Goal: Task Accomplishment & Management: Use online tool/utility

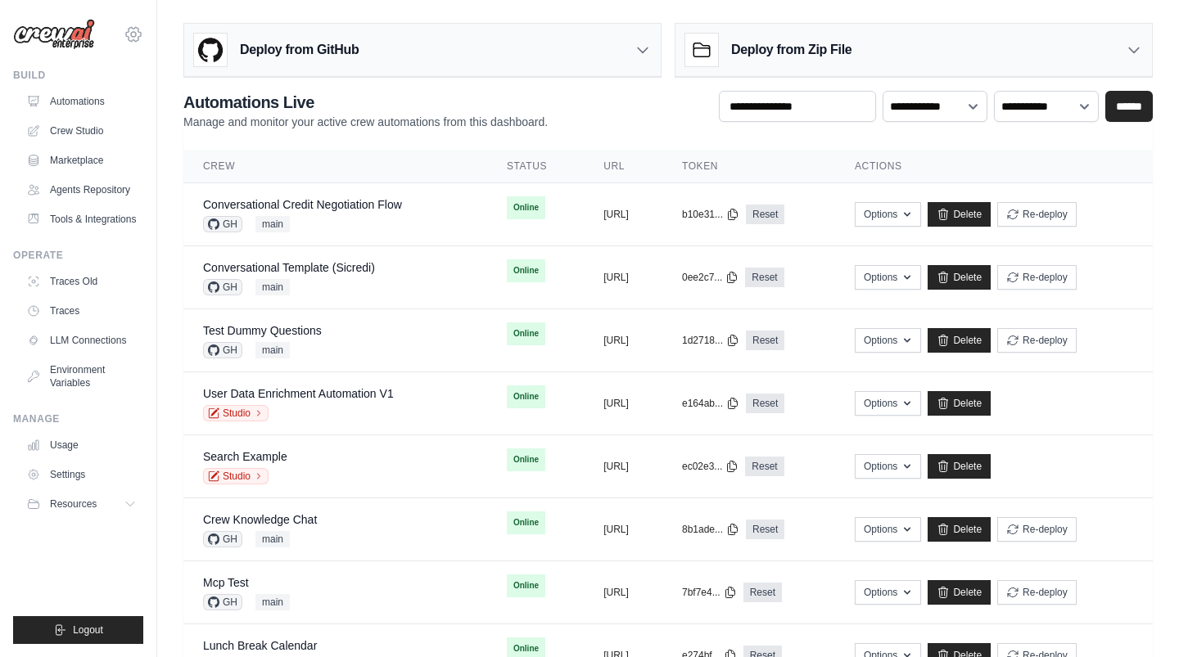
click at [131, 43] on icon at bounding box center [134, 35] width 20 height 20
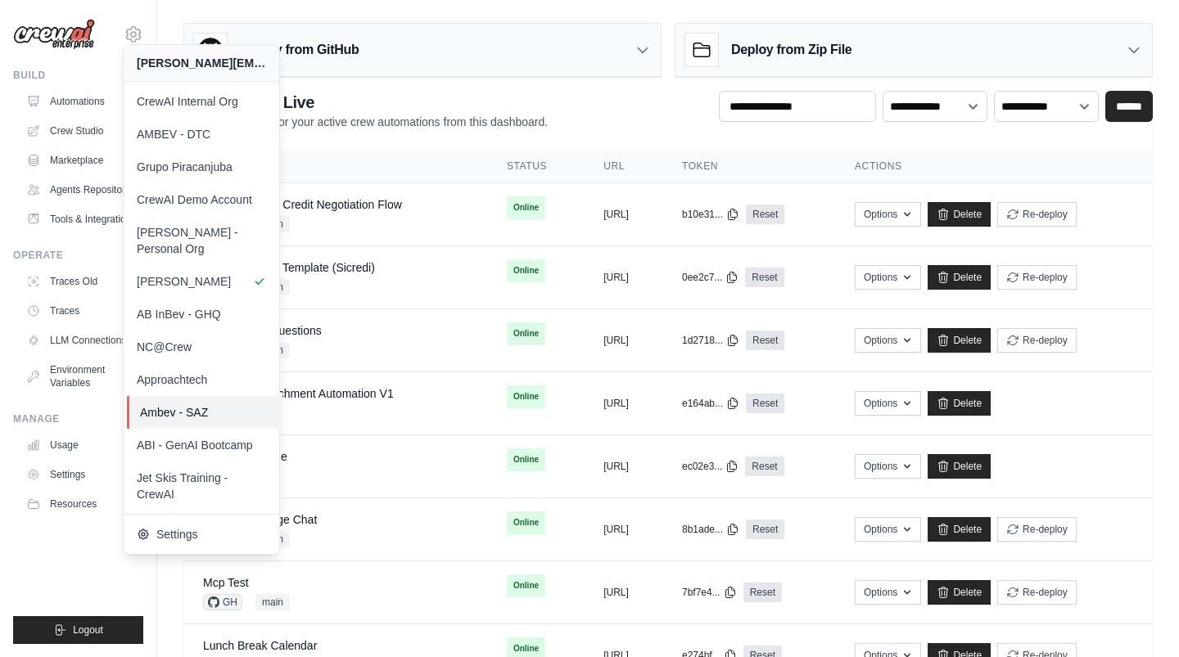
click at [205, 404] on span "Ambev - SAZ" at bounding box center [204, 412] width 129 height 16
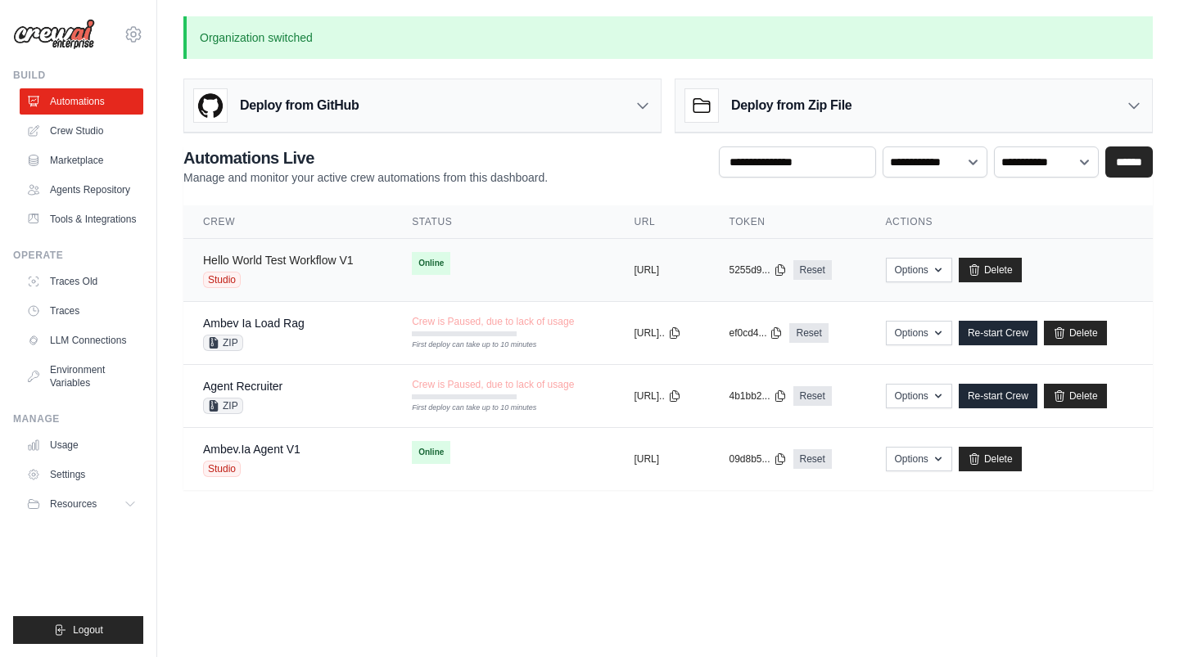
click at [283, 258] on link "Hello World Test Workflow V1" at bounding box center [278, 260] width 151 height 13
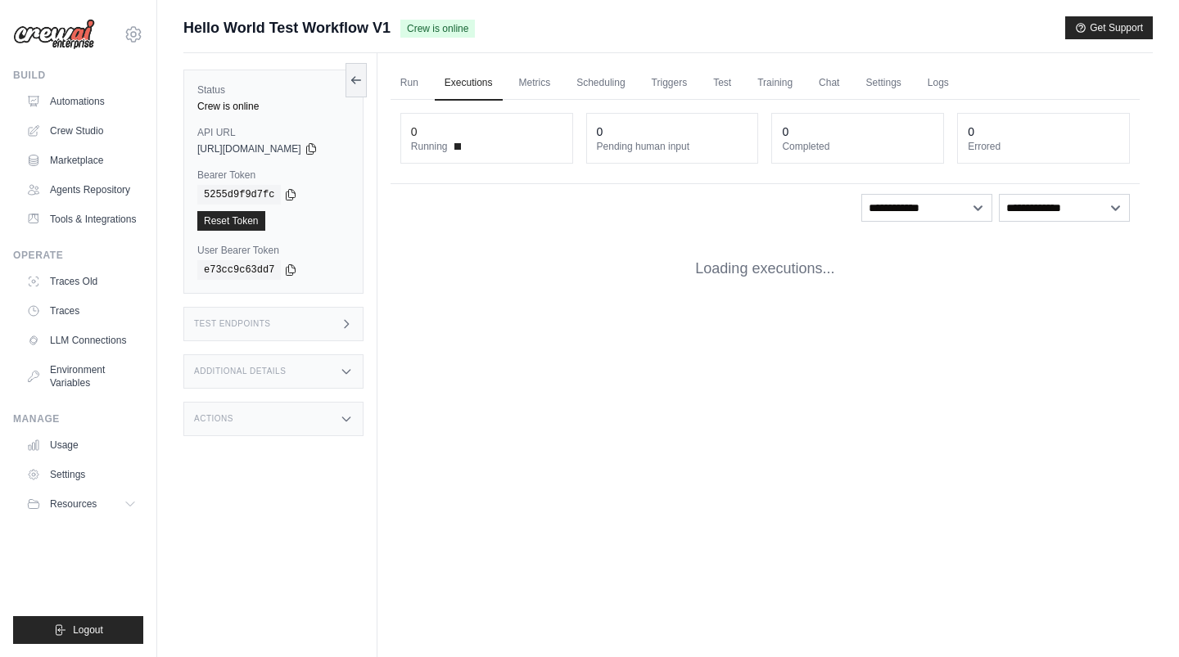
click at [281, 321] on div "Test Endpoints" at bounding box center [273, 324] width 180 height 34
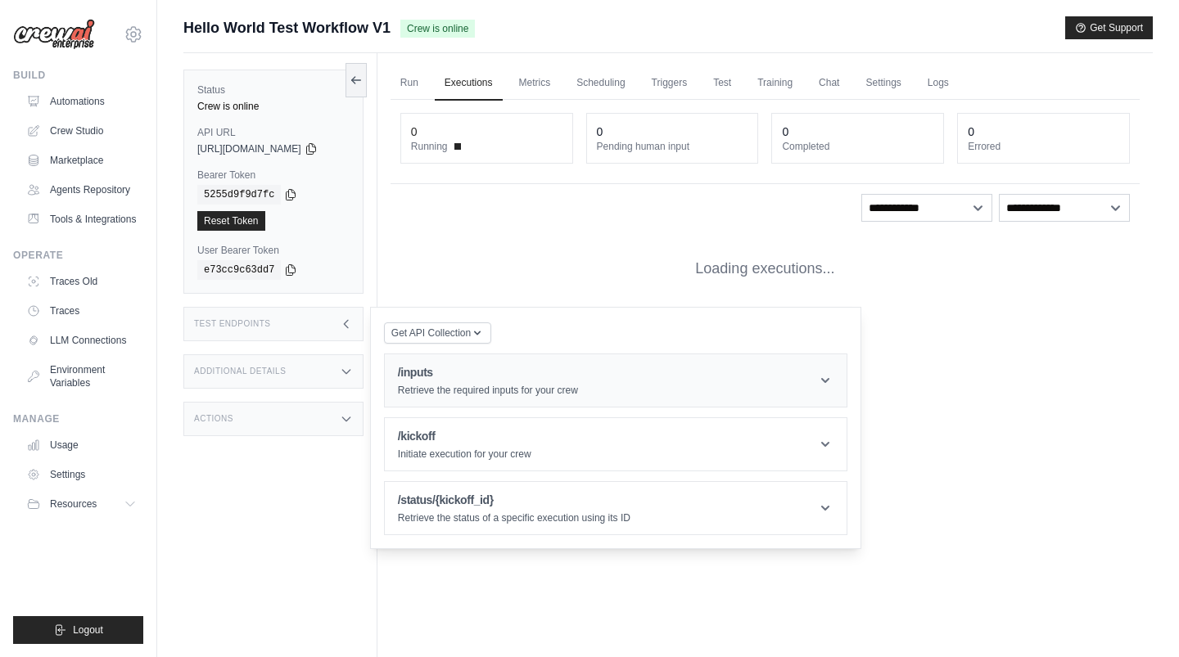
click at [435, 362] on header "/inputs Retrieve the required inputs for your crew" at bounding box center [616, 380] width 462 height 52
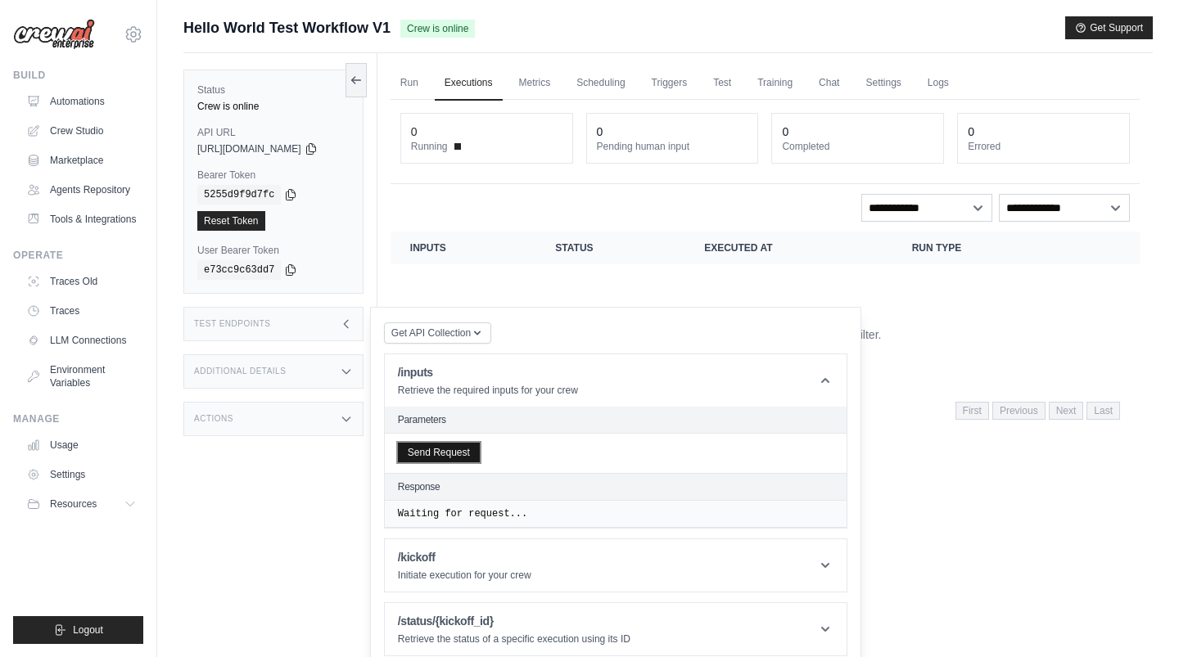
click at [439, 450] on button "Send Request" at bounding box center [439, 453] width 82 height 20
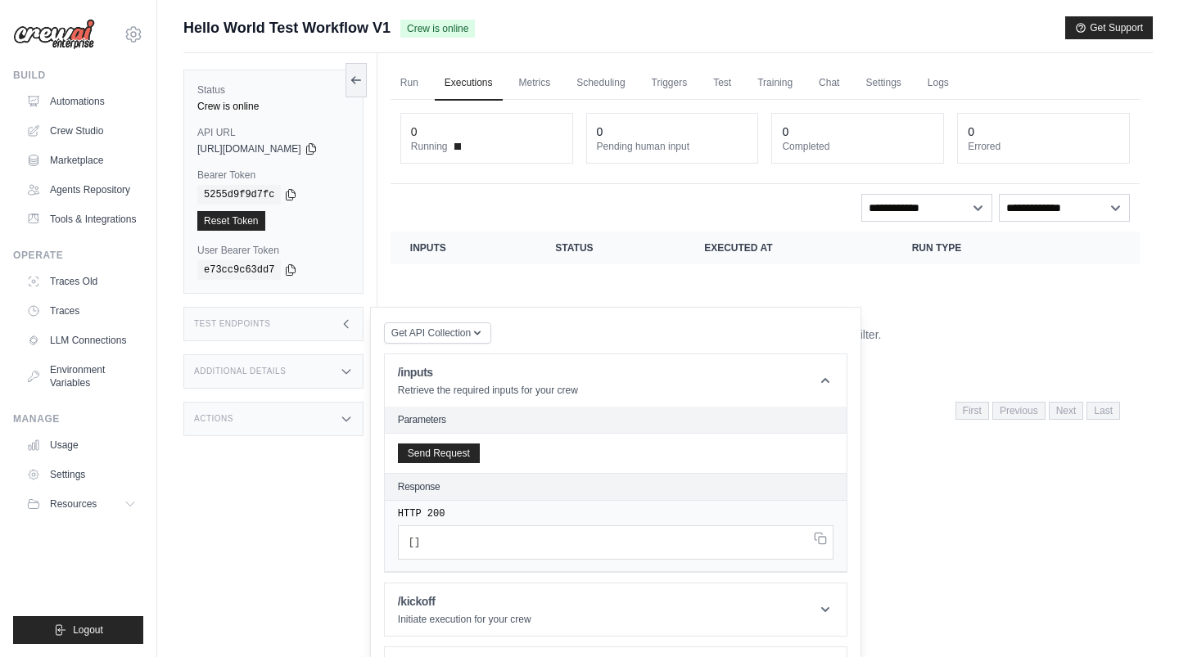
scroll to position [69, 0]
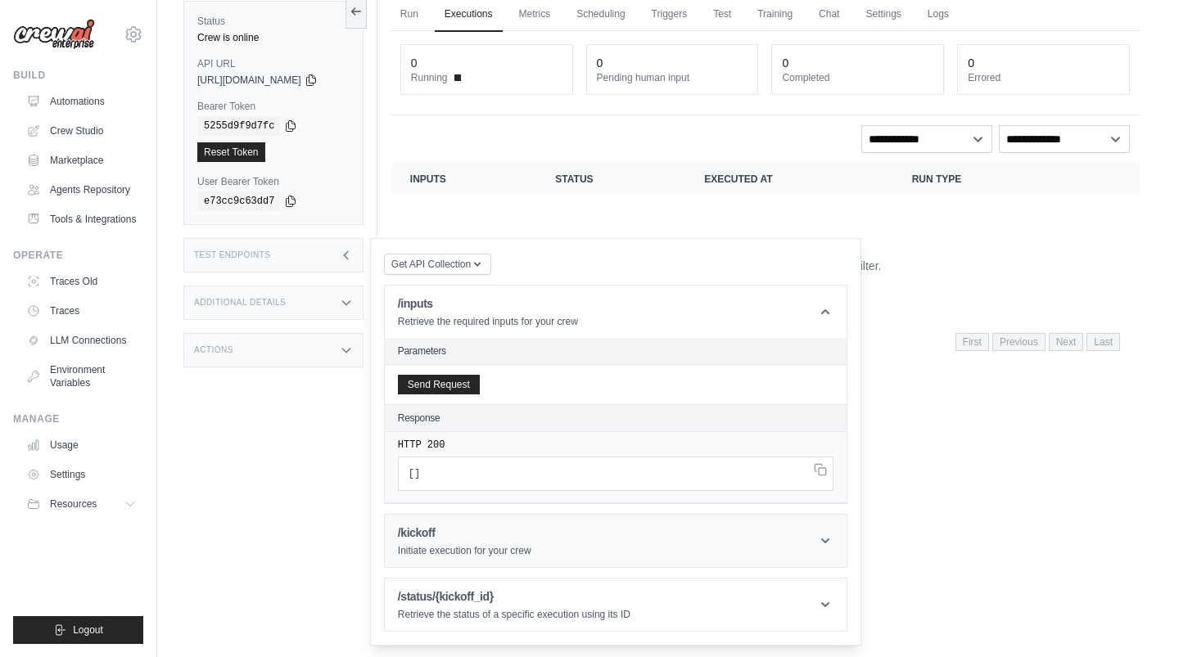
click at [454, 544] on p "Initiate execution for your crew" at bounding box center [464, 550] width 133 height 13
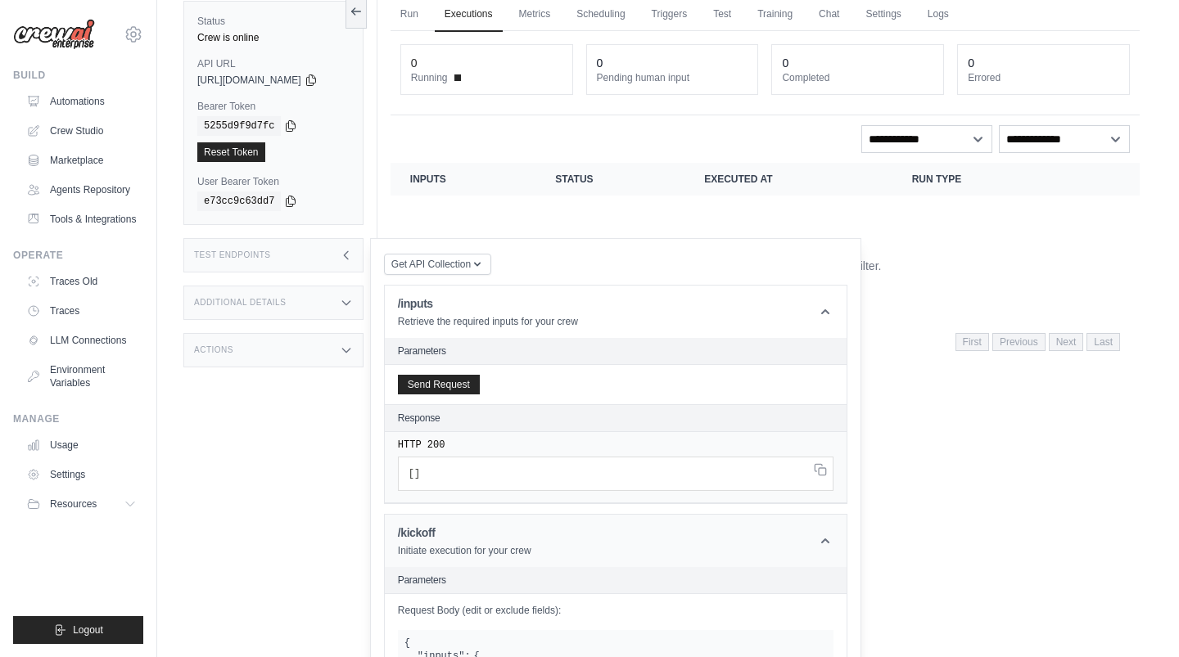
click at [475, 525] on h1 "/kickoff" at bounding box center [464, 533] width 133 height 16
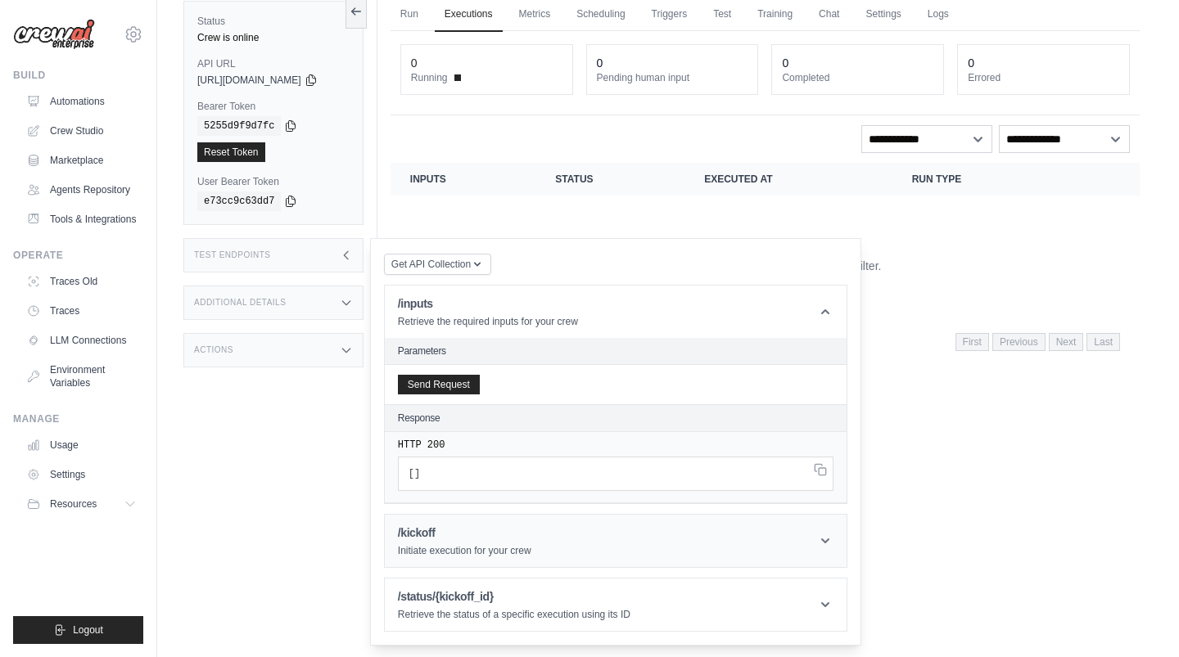
click at [475, 525] on h1 "/kickoff" at bounding box center [464, 533] width 133 height 16
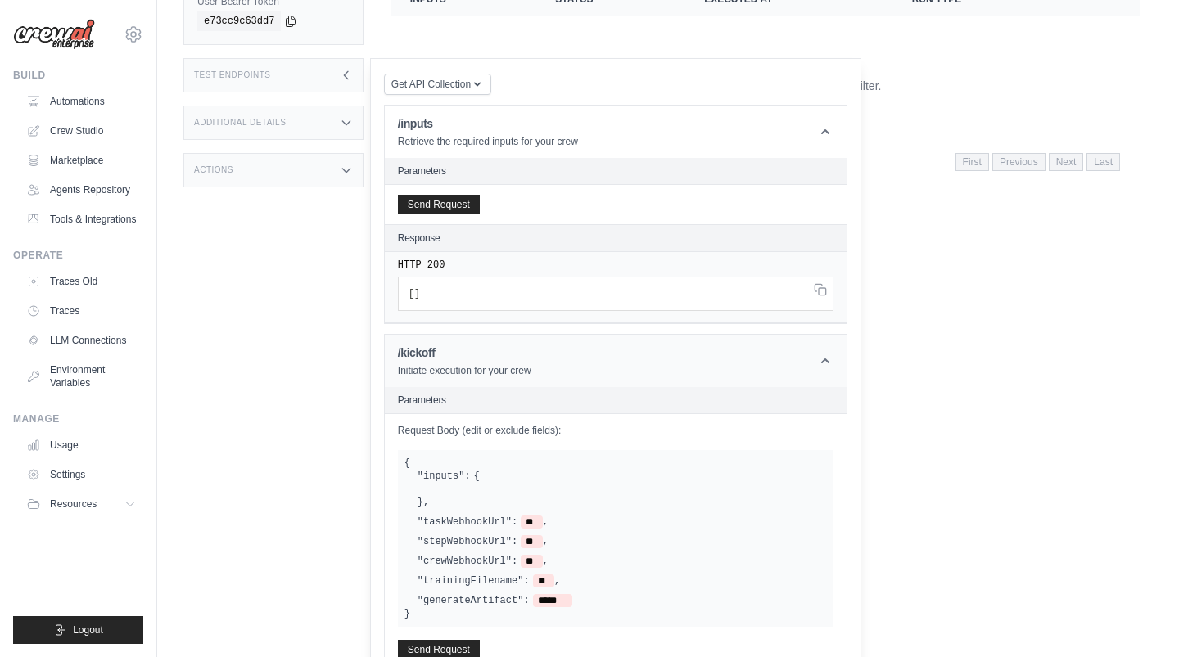
scroll to position [290, 0]
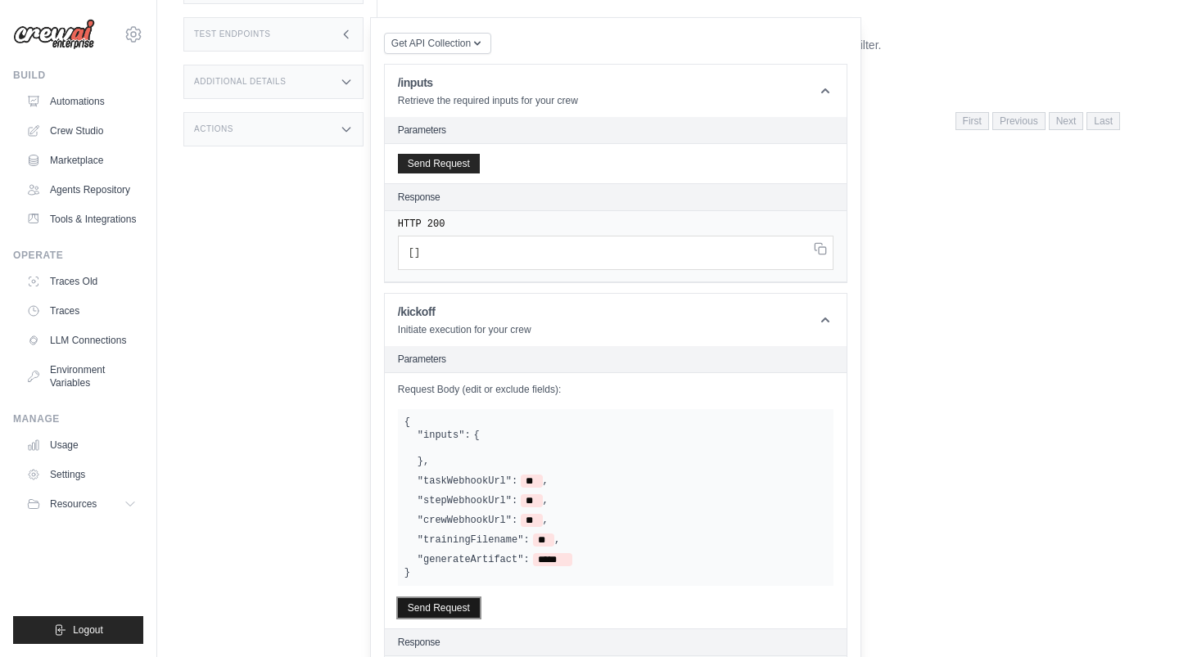
click at [465, 607] on button "Send Request" at bounding box center [439, 608] width 82 height 20
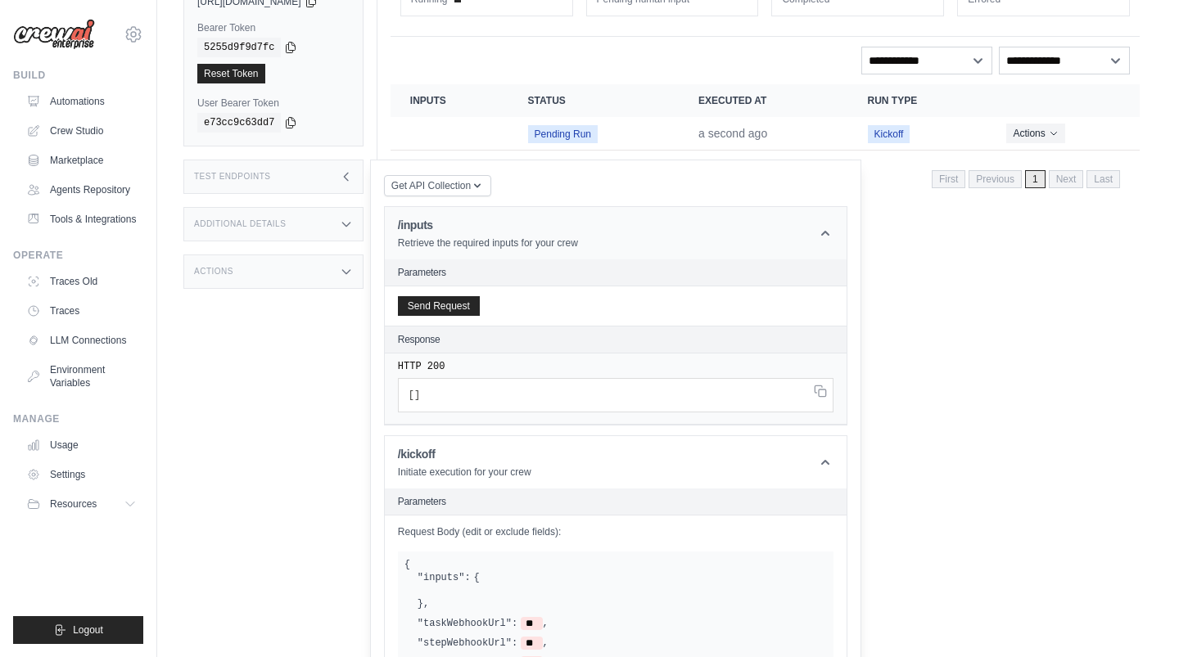
scroll to position [0, 0]
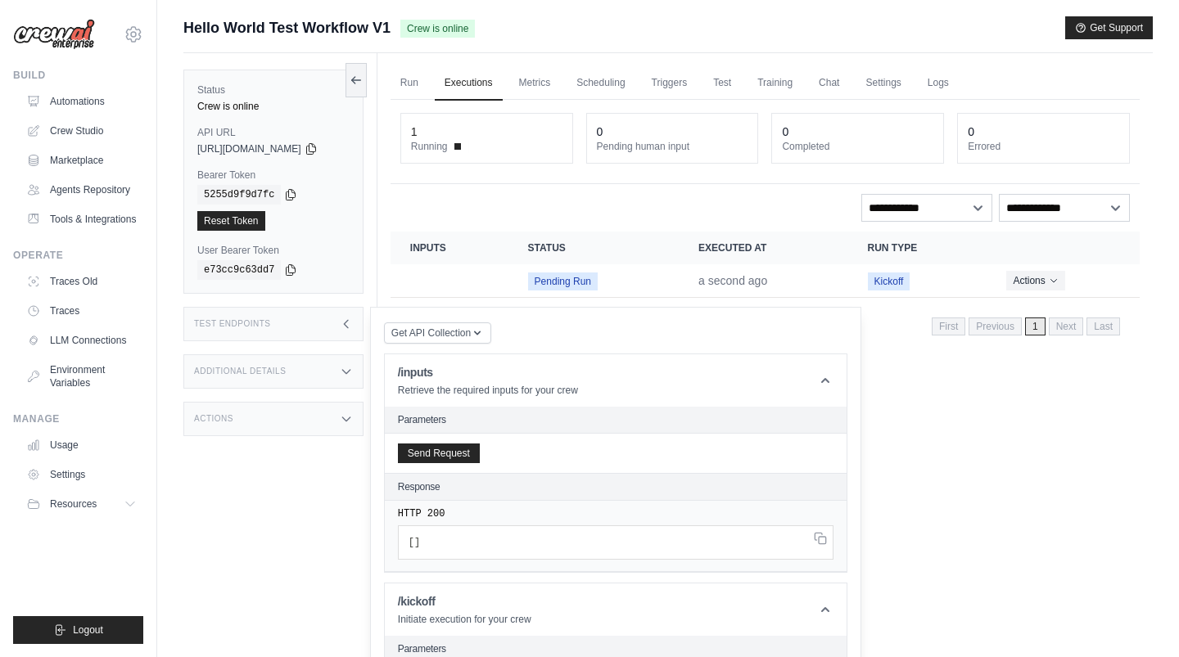
click at [353, 321] on icon at bounding box center [346, 324] width 13 height 13
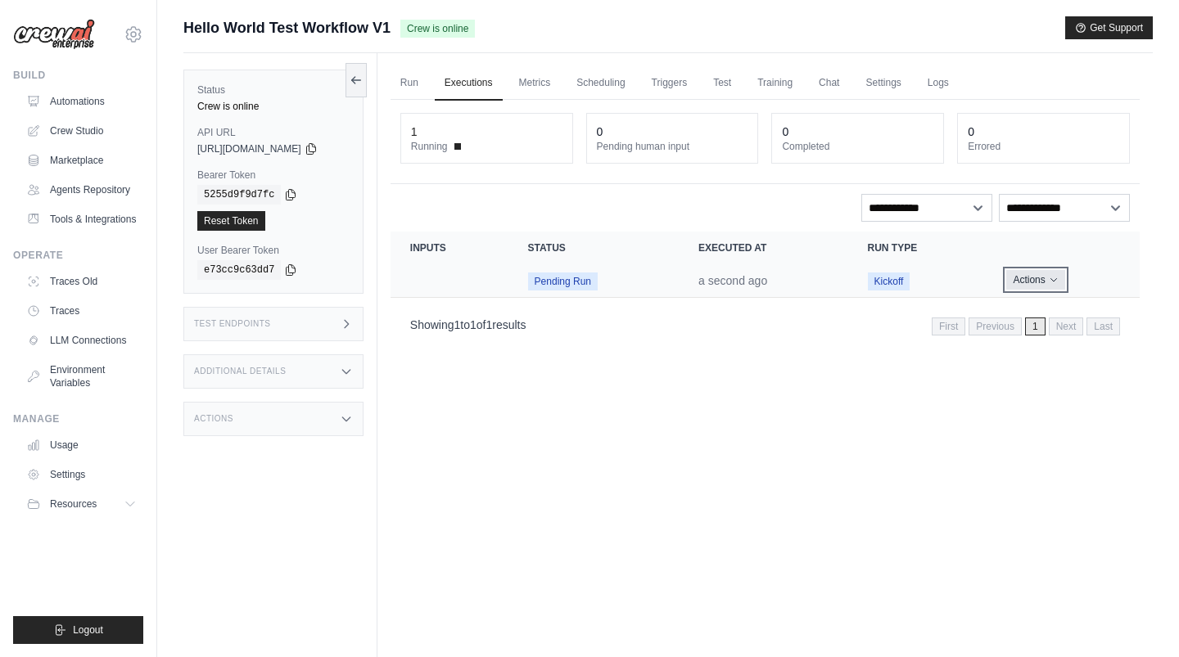
click at [1035, 283] on button "Actions" at bounding box center [1035, 280] width 58 height 20
click at [1041, 306] on link "View Details" at bounding box center [1067, 310] width 105 height 26
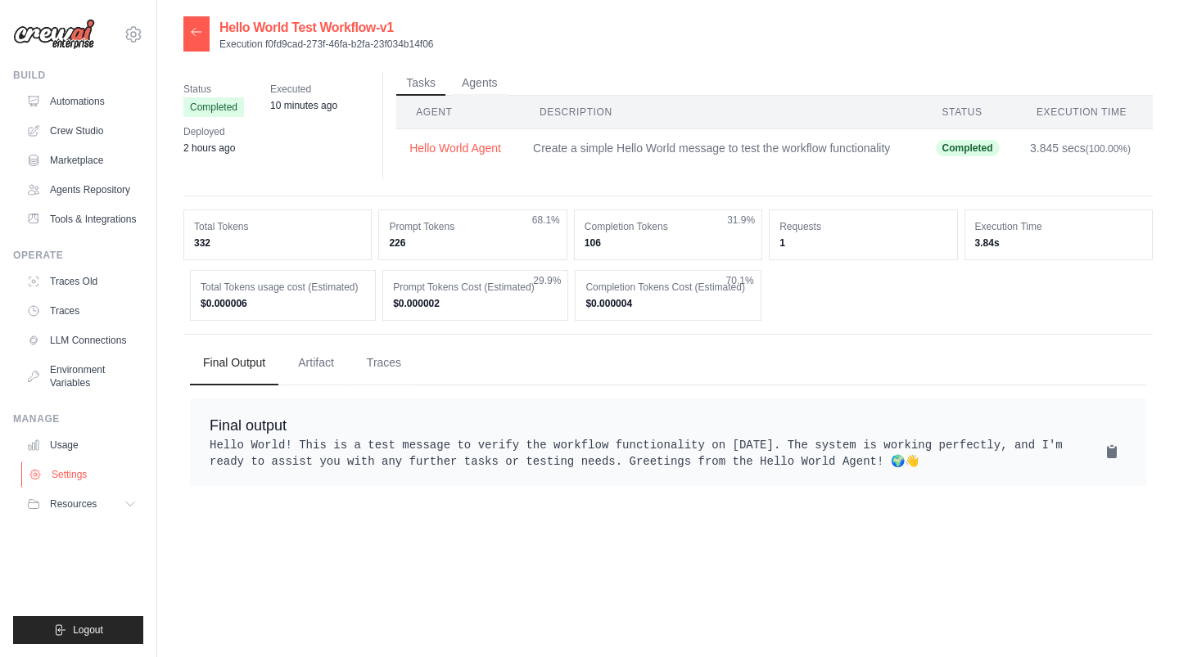
click at [66, 478] on link "Settings" at bounding box center [83, 475] width 124 height 26
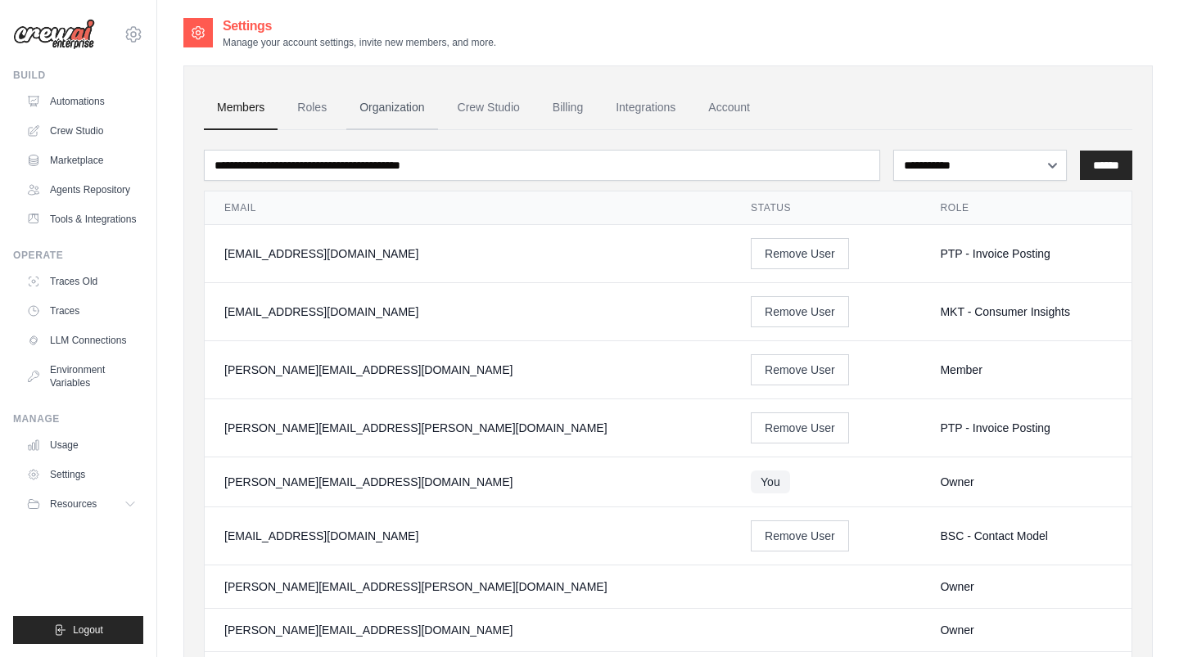
click at [391, 110] on link "Organization" at bounding box center [391, 108] width 91 height 44
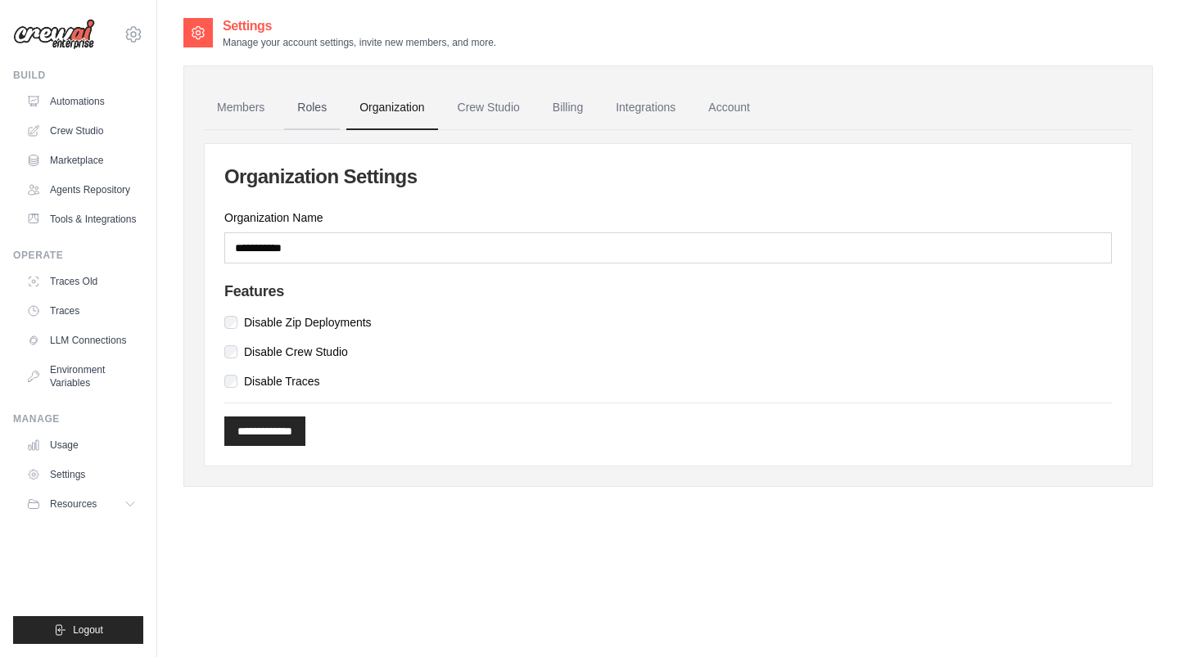
click at [317, 100] on link "Roles" at bounding box center [312, 108] width 56 height 44
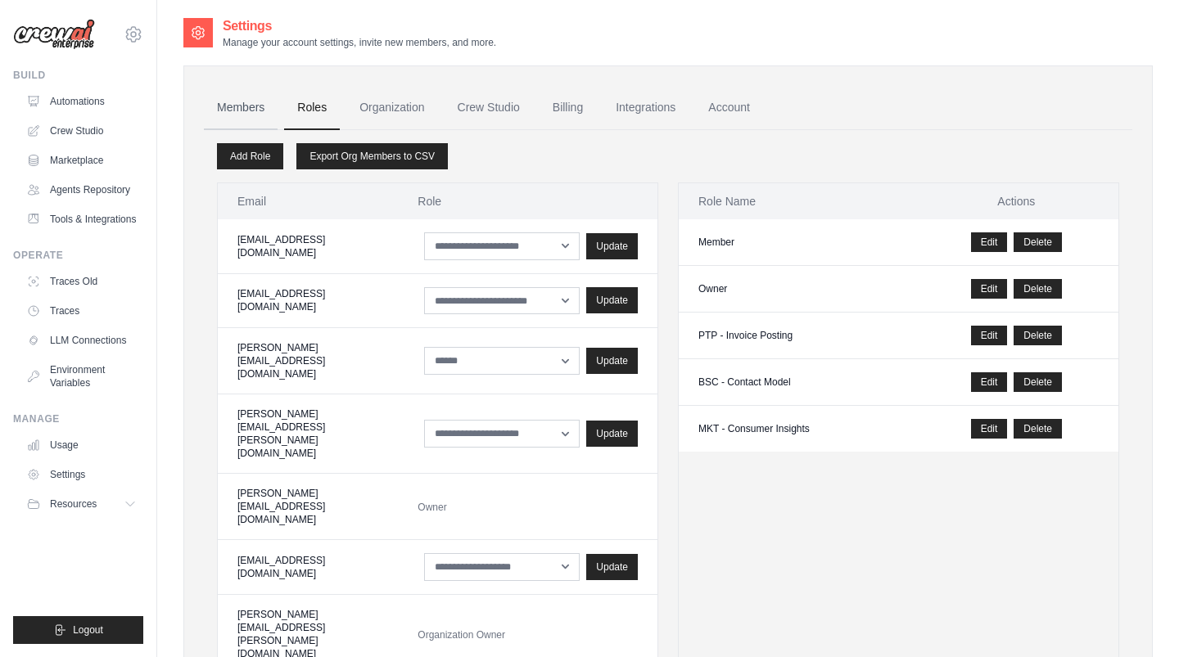
click at [243, 107] on link "Members" at bounding box center [241, 108] width 74 height 44
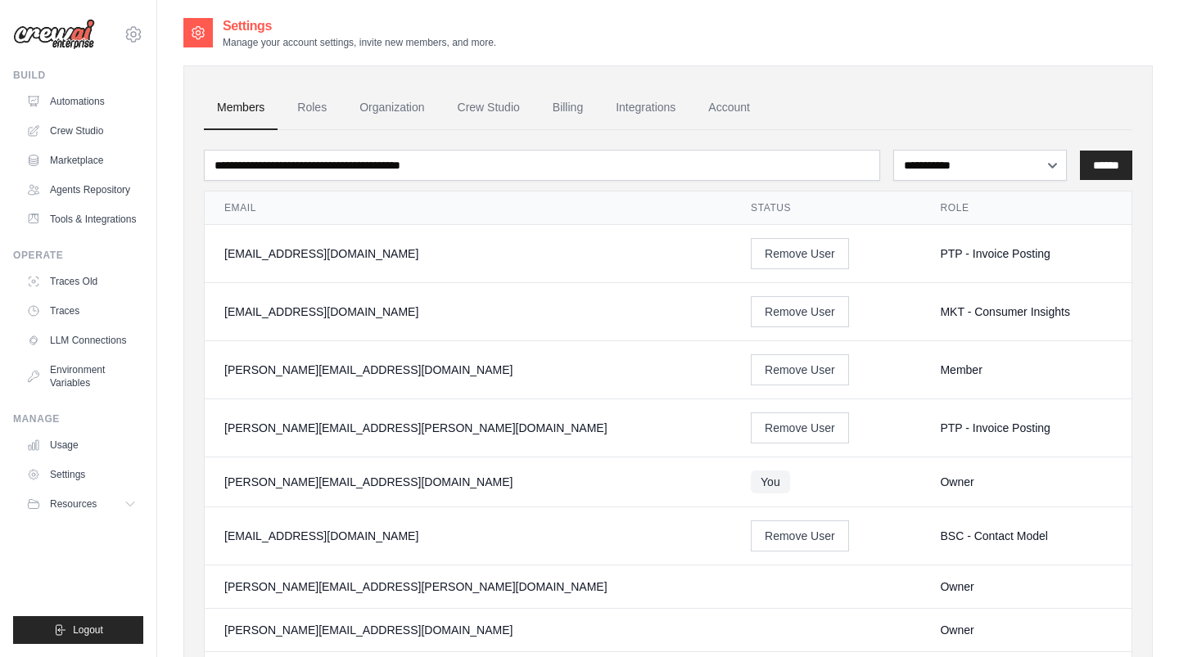
click at [305, 107] on link "Roles" at bounding box center [312, 108] width 56 height 44
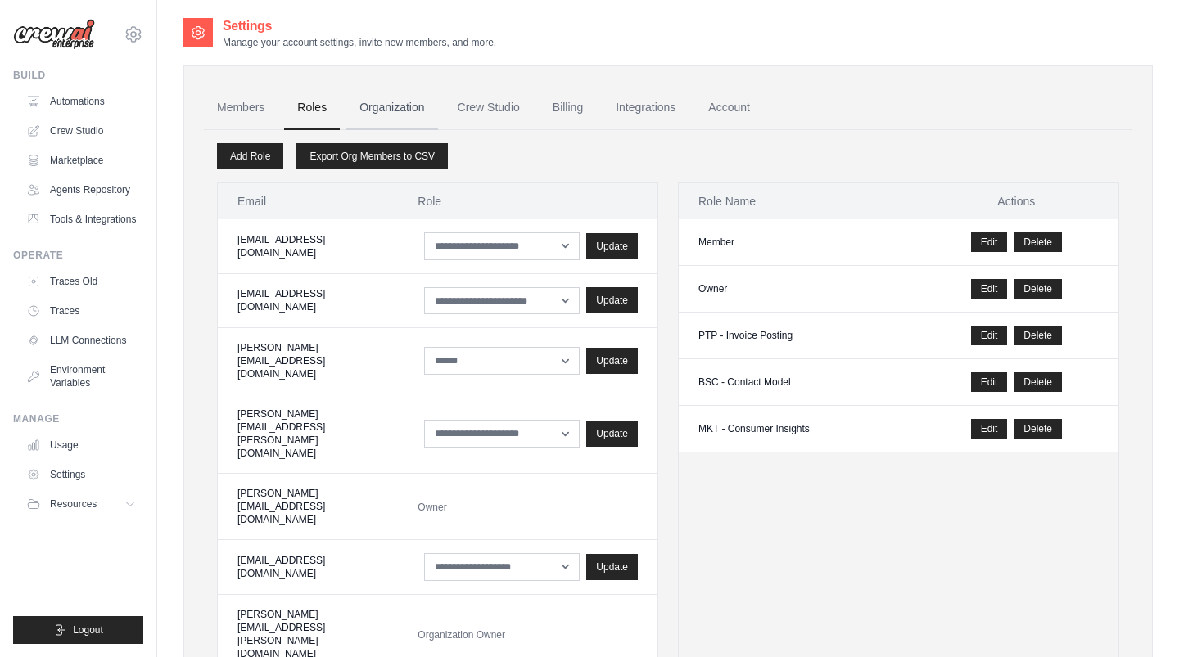
click at [387, 112] on link "Organization" at bounding box center [391, 108] width 91 height 44
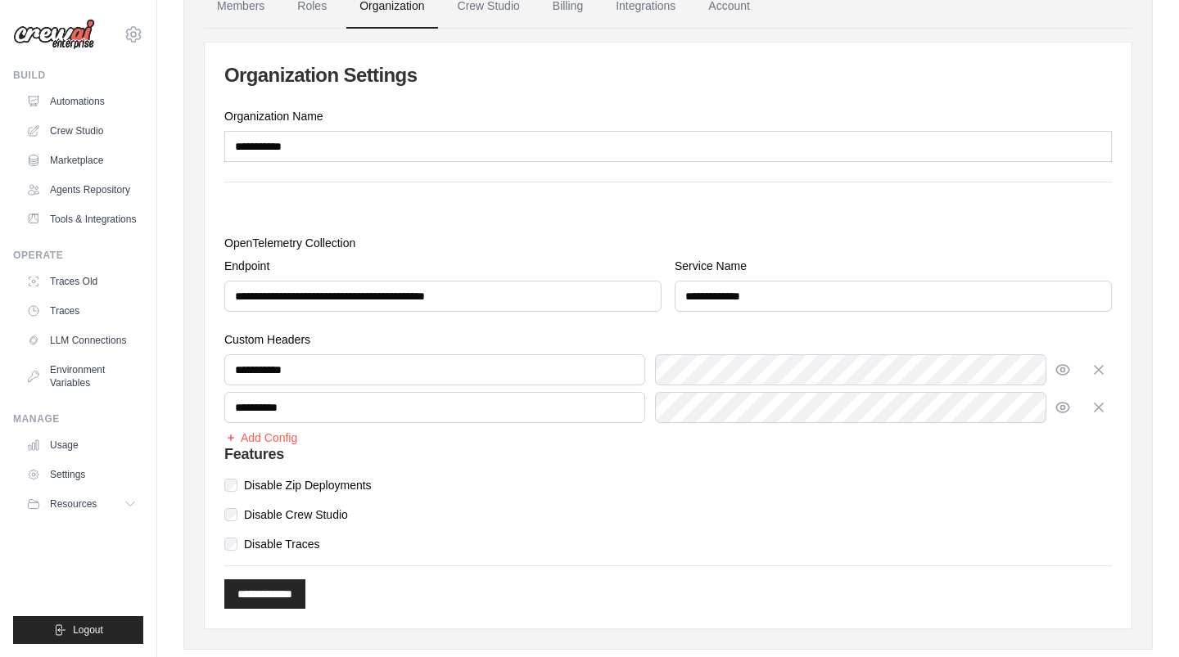
scroll to position [133, 0]
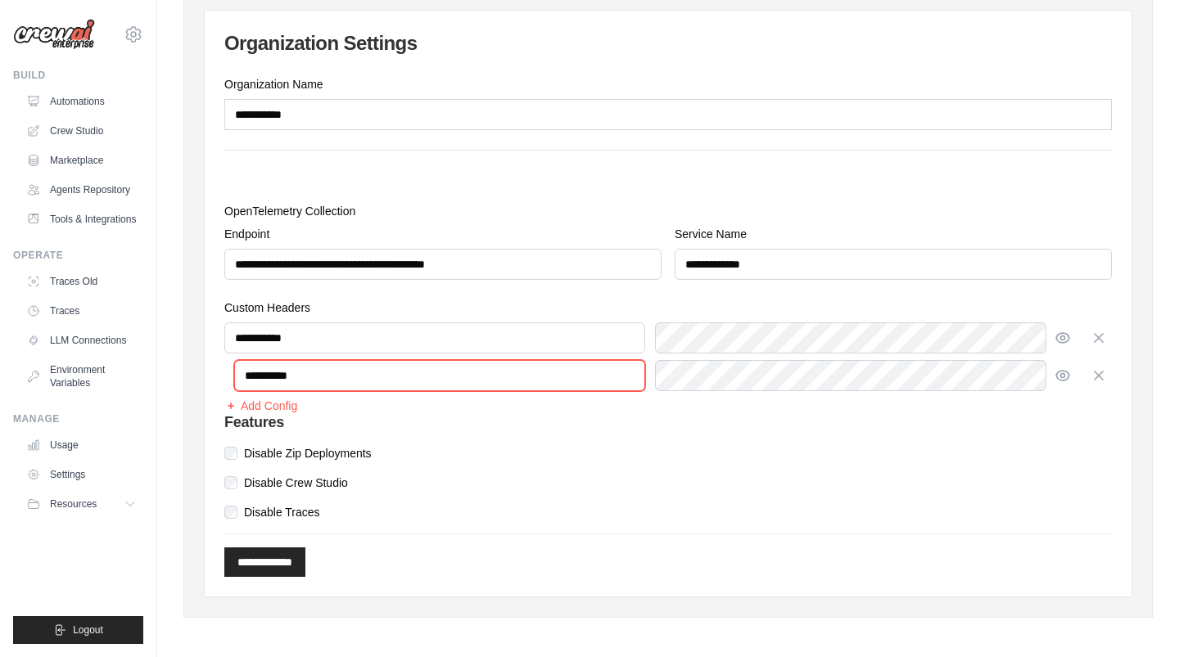
click at [559, 377] on input "**********" at bounding box center [439, 375] width 411 height 31
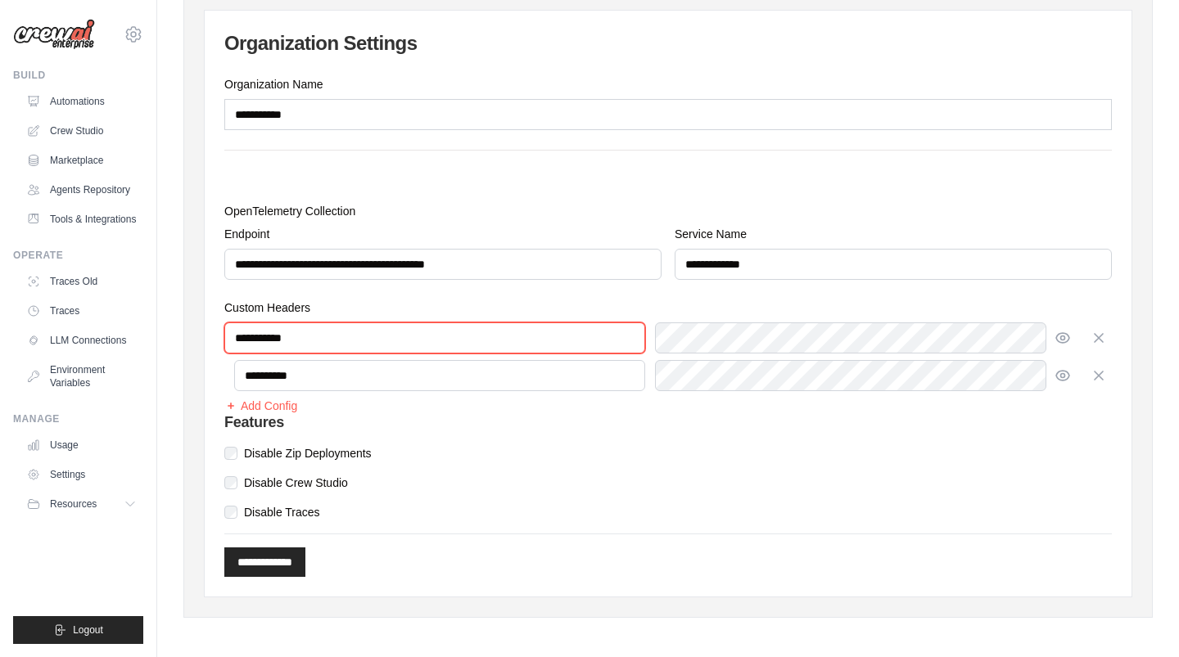
click at [497, 327] on input "**********" at bounding box center [434, 338] width 421 height 31
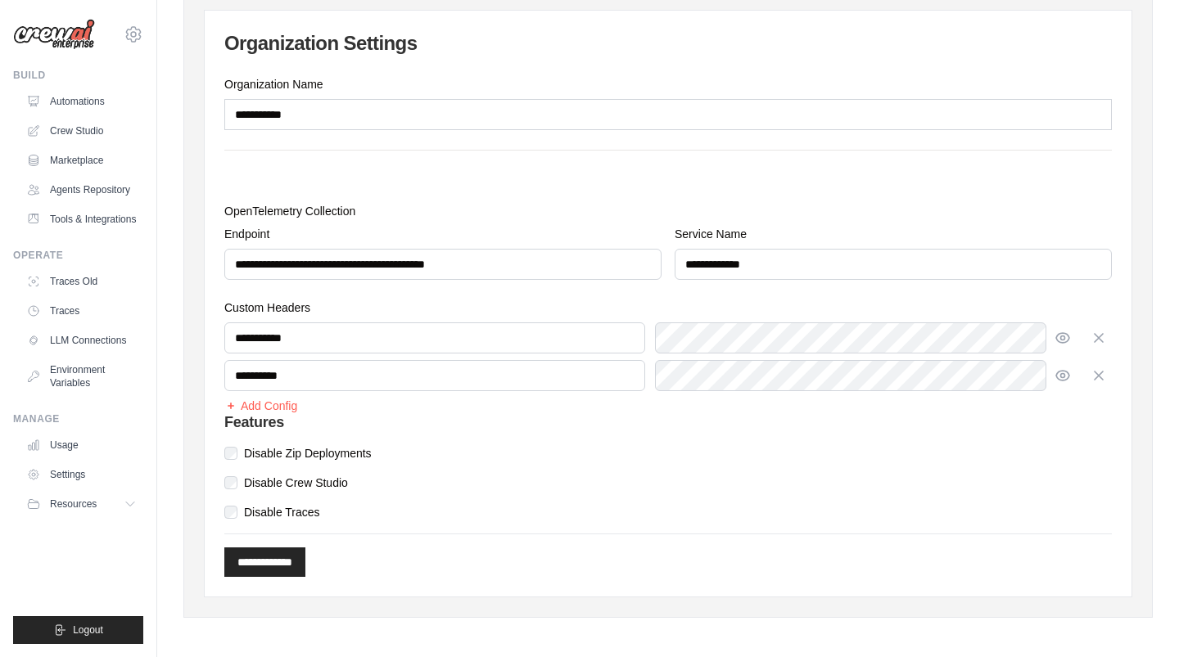
click at [1116, 487] on div "**********" at bounding box center [668, 304] width 927 height 586
click at [1065, 336] on icon "button" at bounding box center [1063, 338] width 4 height 4
click at [1062, 375] on icon "button" at bounding box center [1062, 375] width 16 height 16
click at [1063, 377] on icon "button" at bounding box center [1060, 375] width 8 height 9
click at [1067, 337] on icon "button" at bounding box center [1062, 337] width 16 height 16
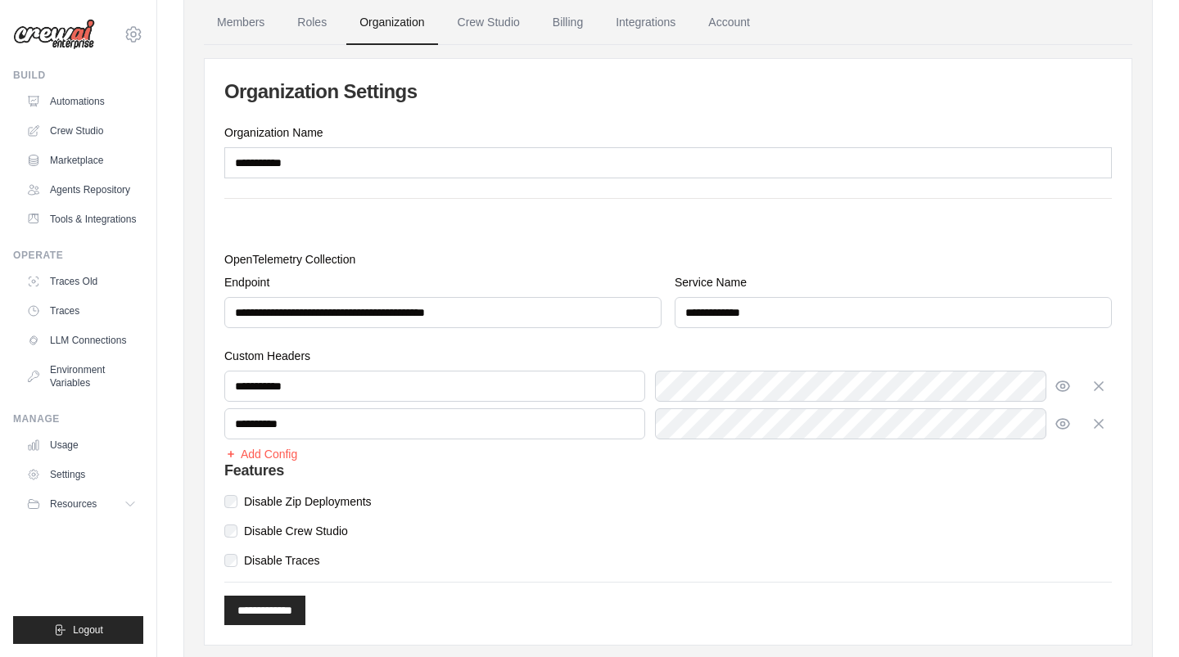
scroll to position [85, 0]
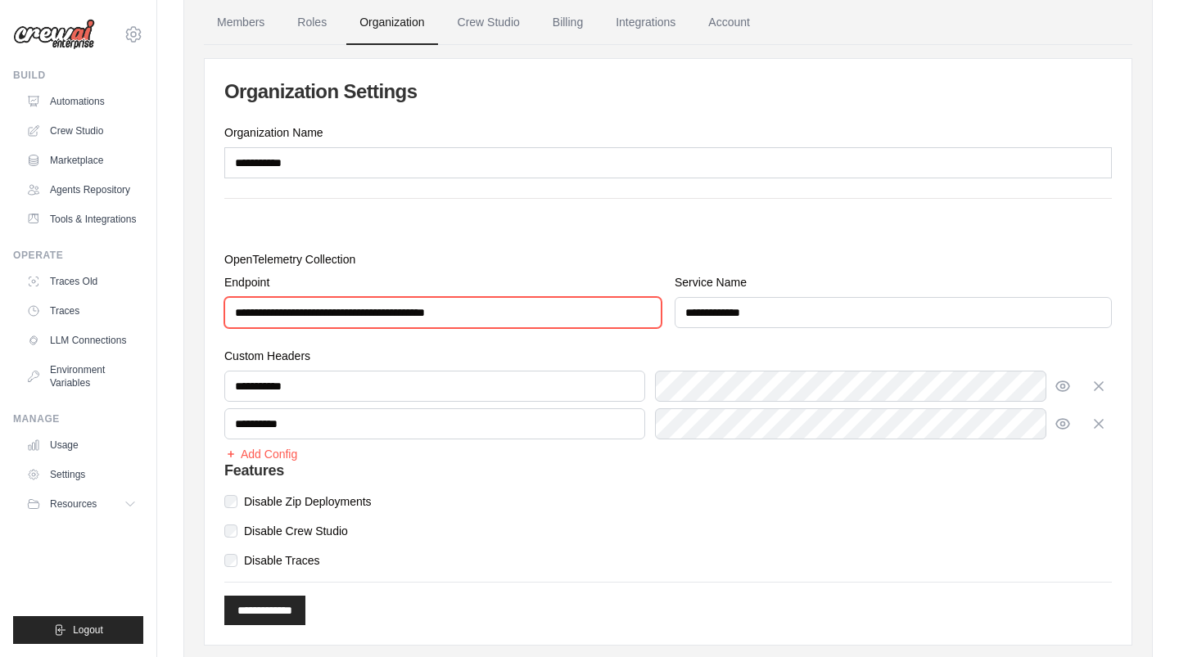
click at [477, 316] on input "**********" at bounding box center [442, 312] width 437 height 31
paste input "text"
type input "**********"
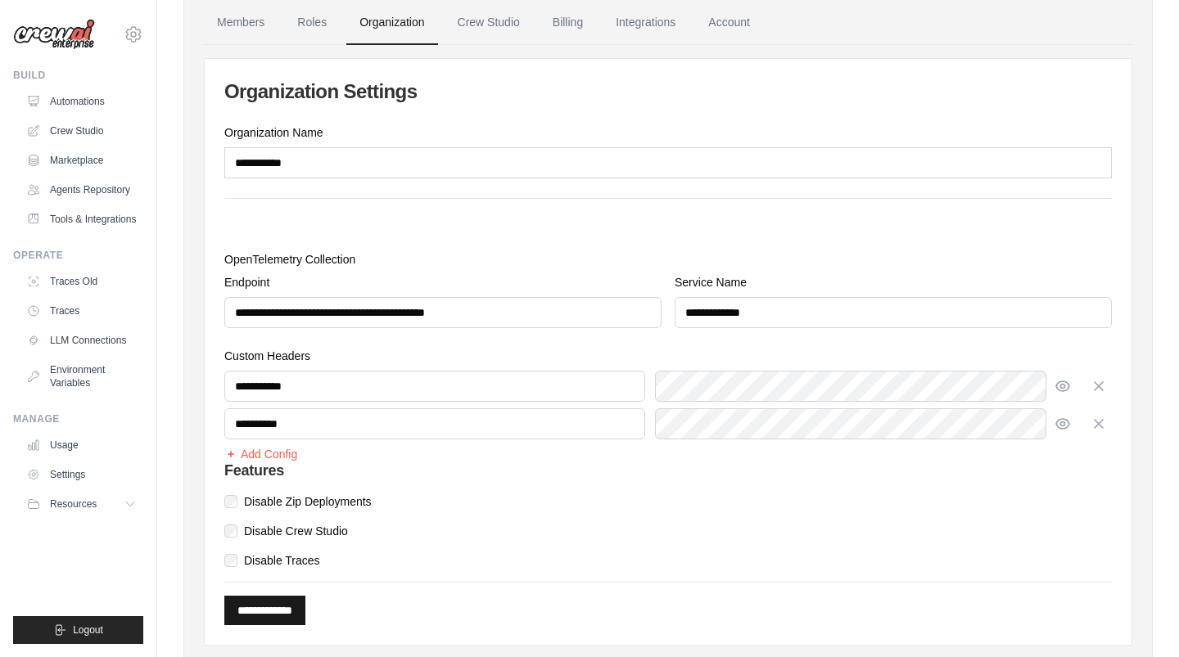
click at [282, 608] on input "**********" at bounding box center [264, 610] width 81 height 29
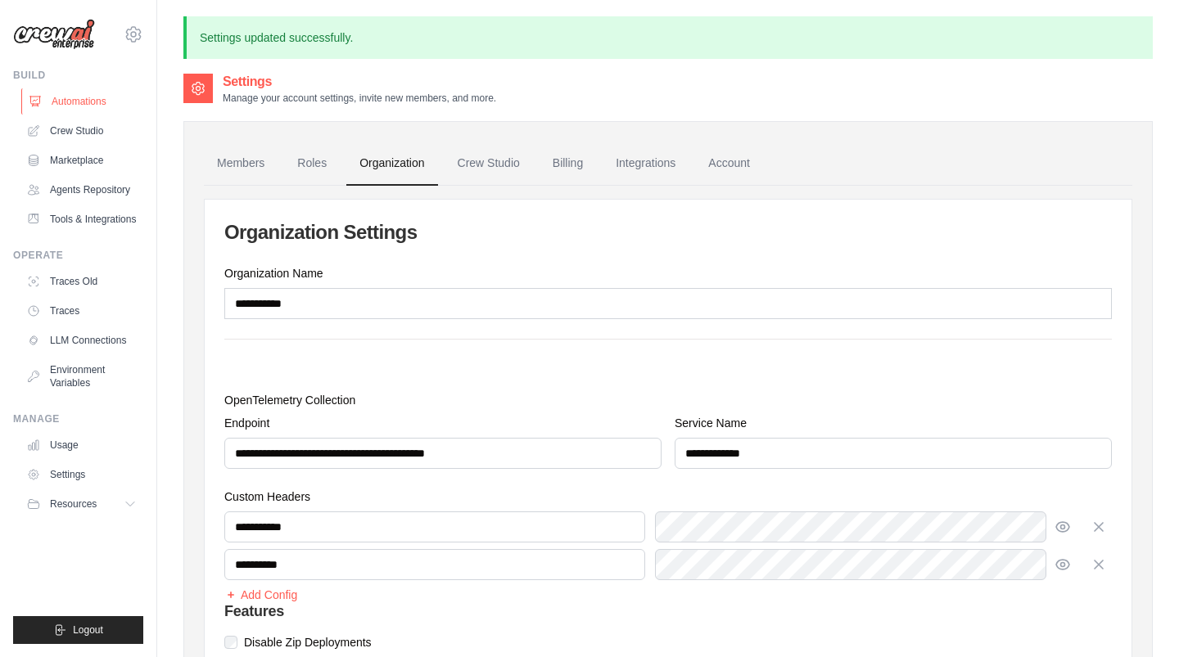
click at [103, 102] on link "Automations" at bounding box center [83, 101] width 124 height 26
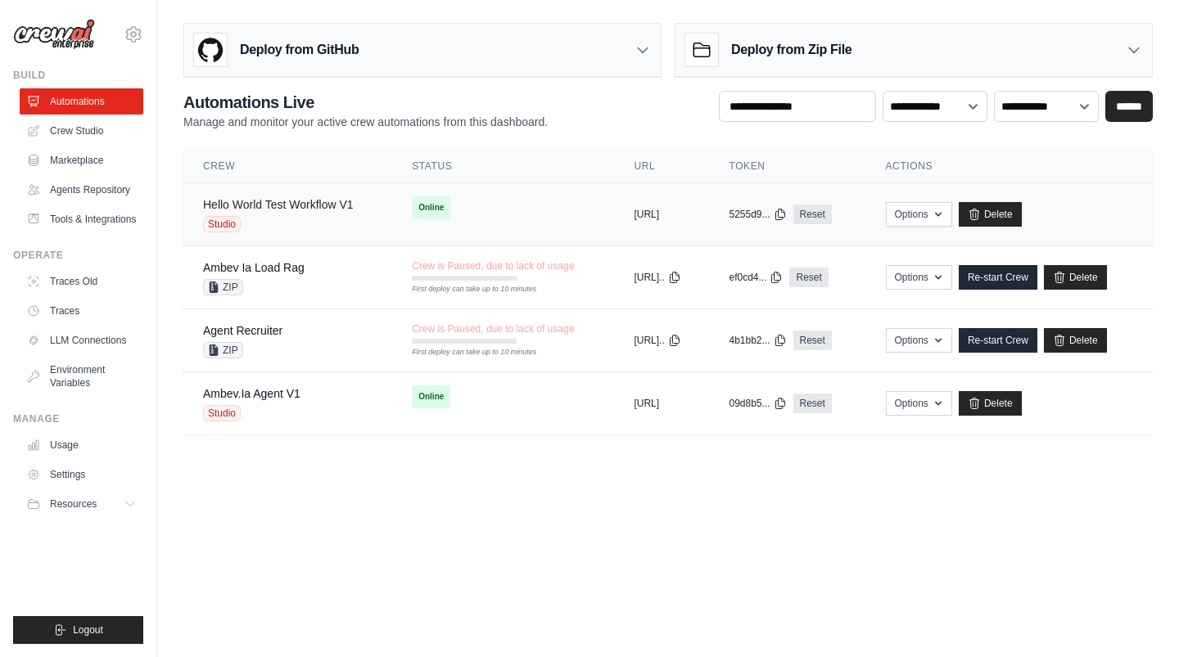
click at [296, 205] on link "Hello World Test Workflow V1" at bounding box center [278, 204] width 151 height 13
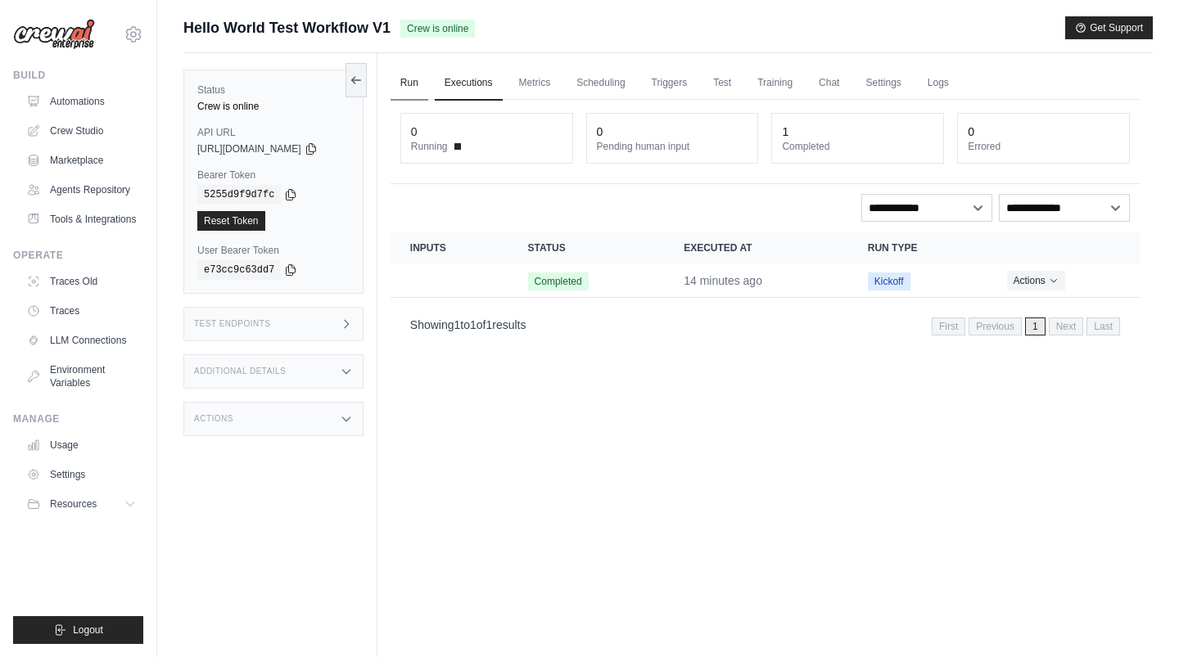
click at [418, 74] on link "Run" at bounding box center [409, 83] width 38 height 34
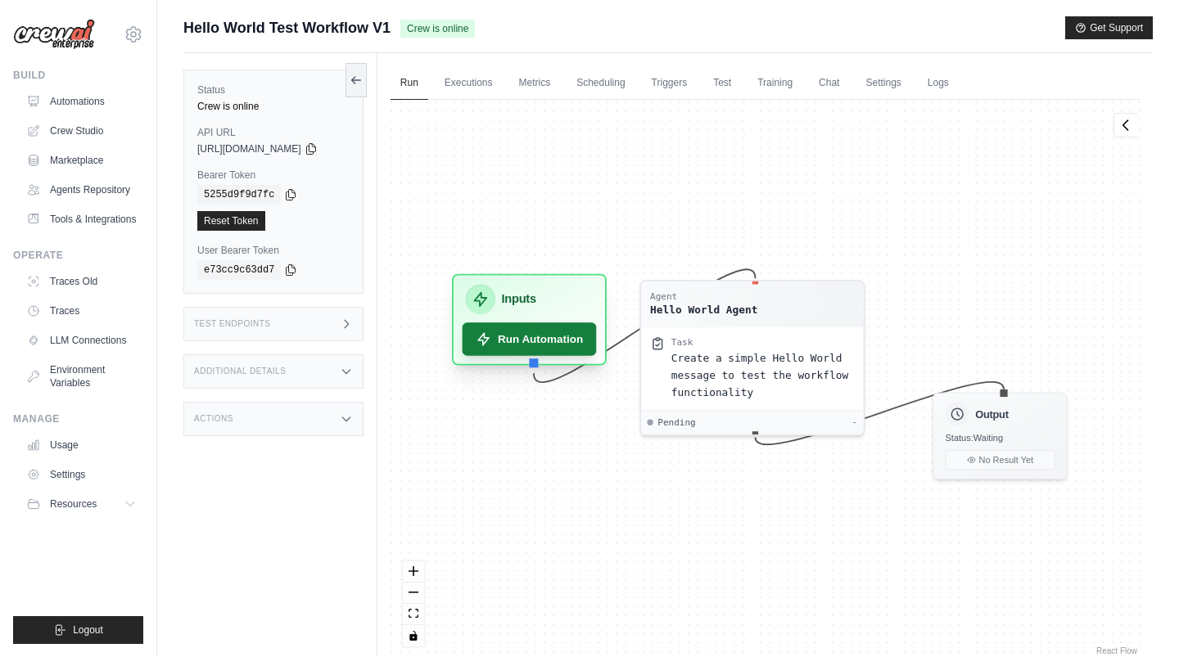
click at [580, 345] on button "Run Automation" at bounding box center [529, 339] width 134 height 33
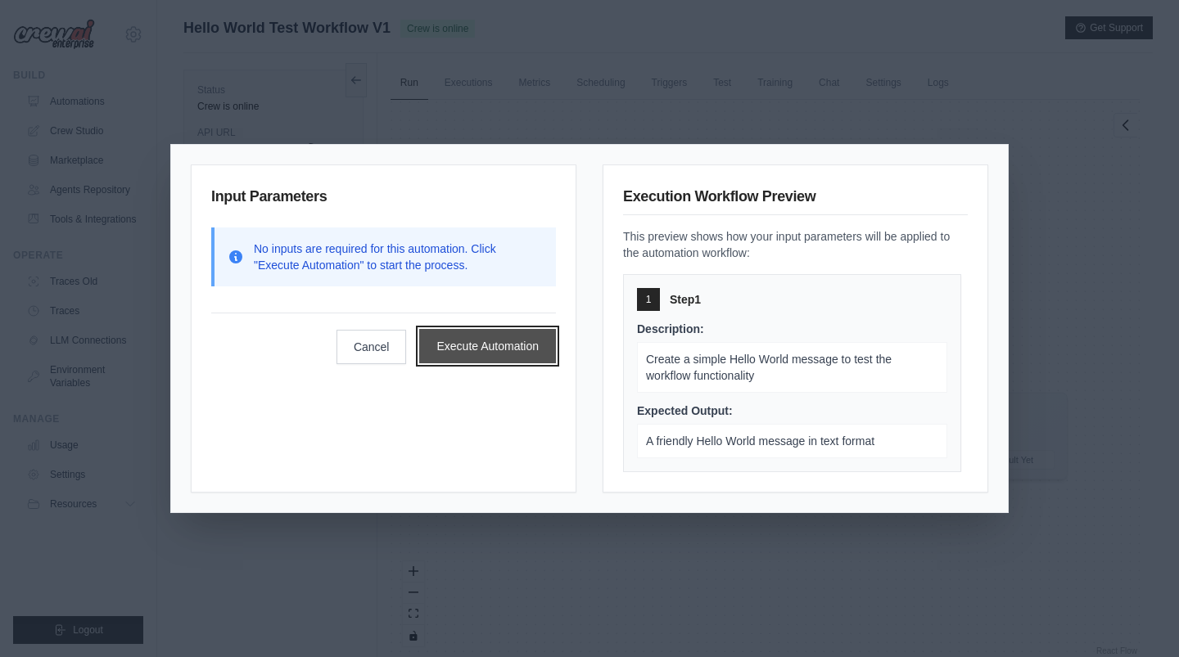
click at [497, 357] on button "Execute Automation" at bounding box center [487, 346] width 137 height 34
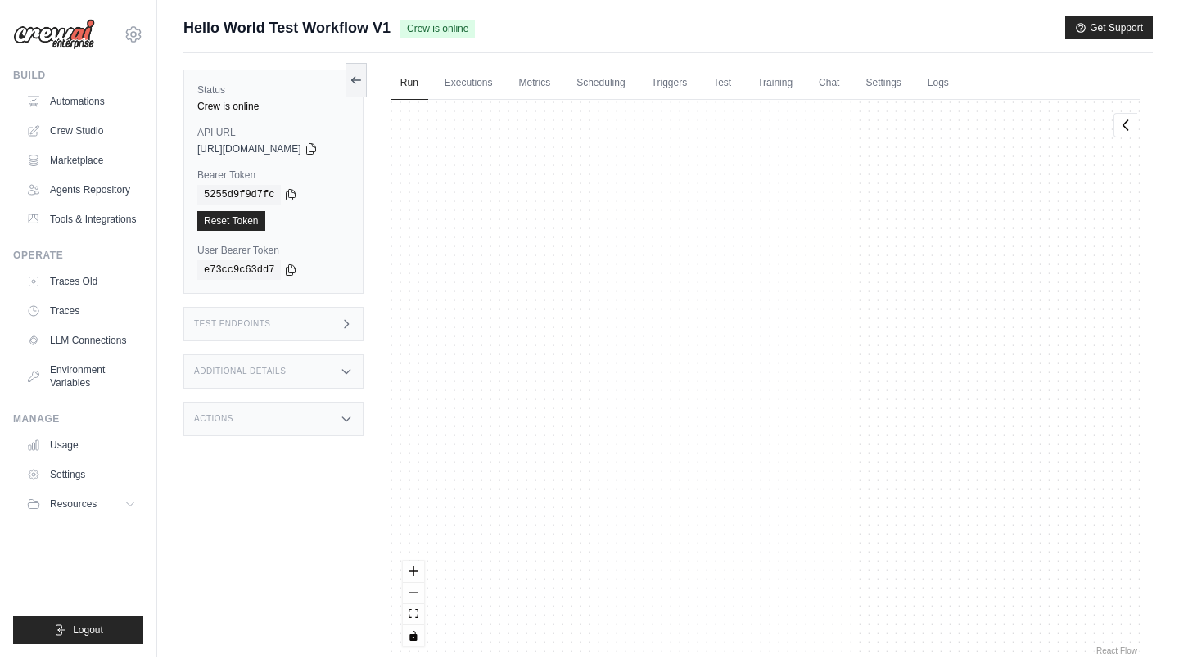
scroll to position [715, 0]
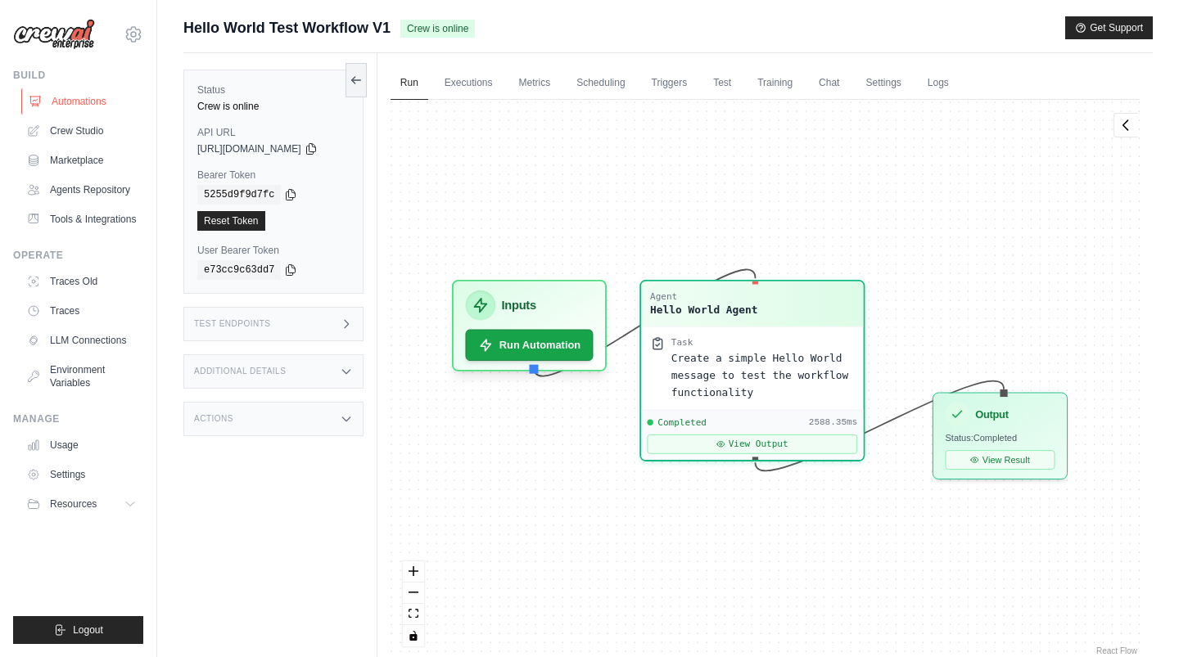
click at [89, 101] on link "Automations" at bounding box center [83, 101] width 124 height 26
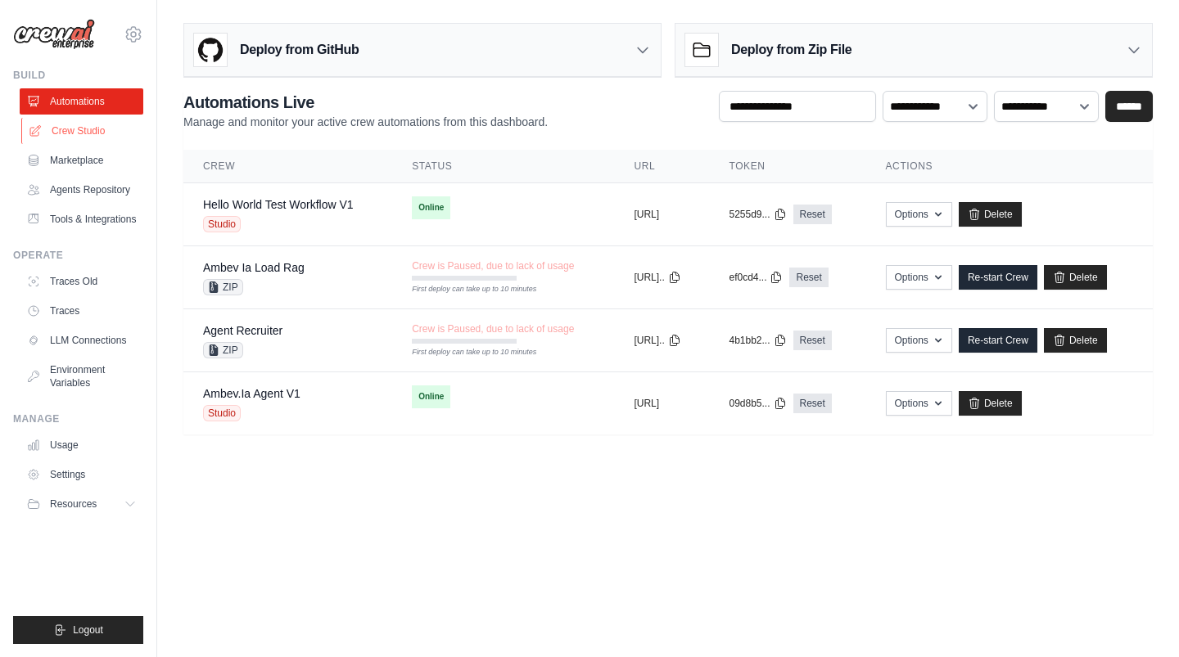
click at [89, 127] on link "Crew Studio" at bounding box center [83, 131] width 124 height 26
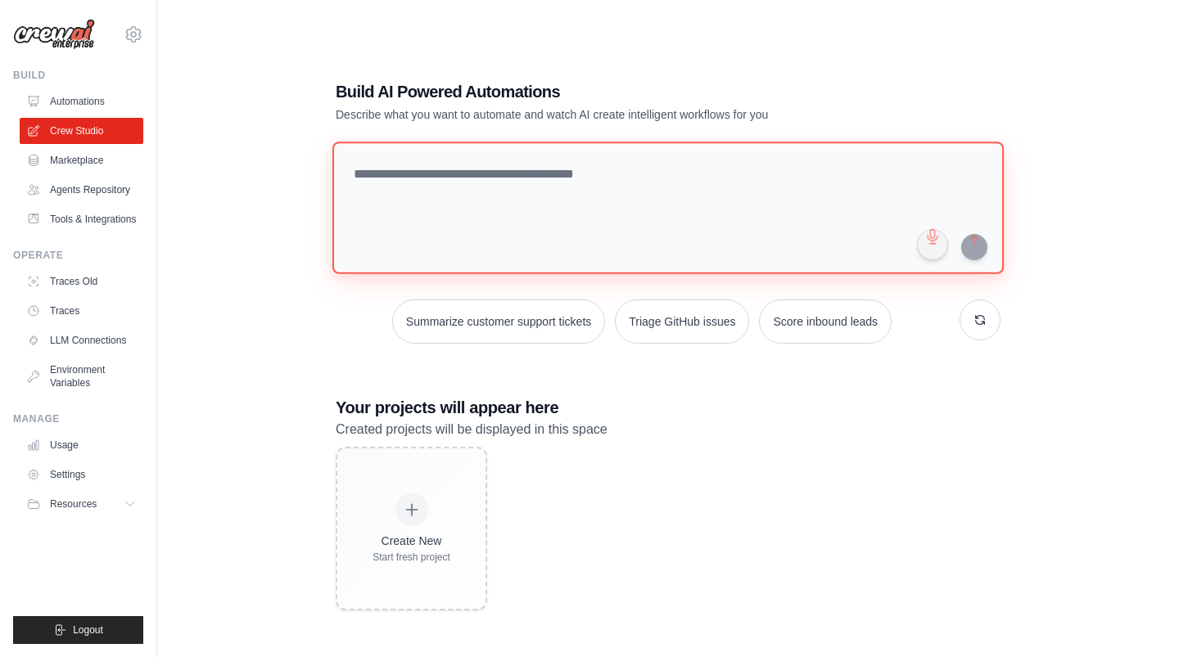
click at [480, 205] on textarea at bounding box center [667, 208] width 671 height 133
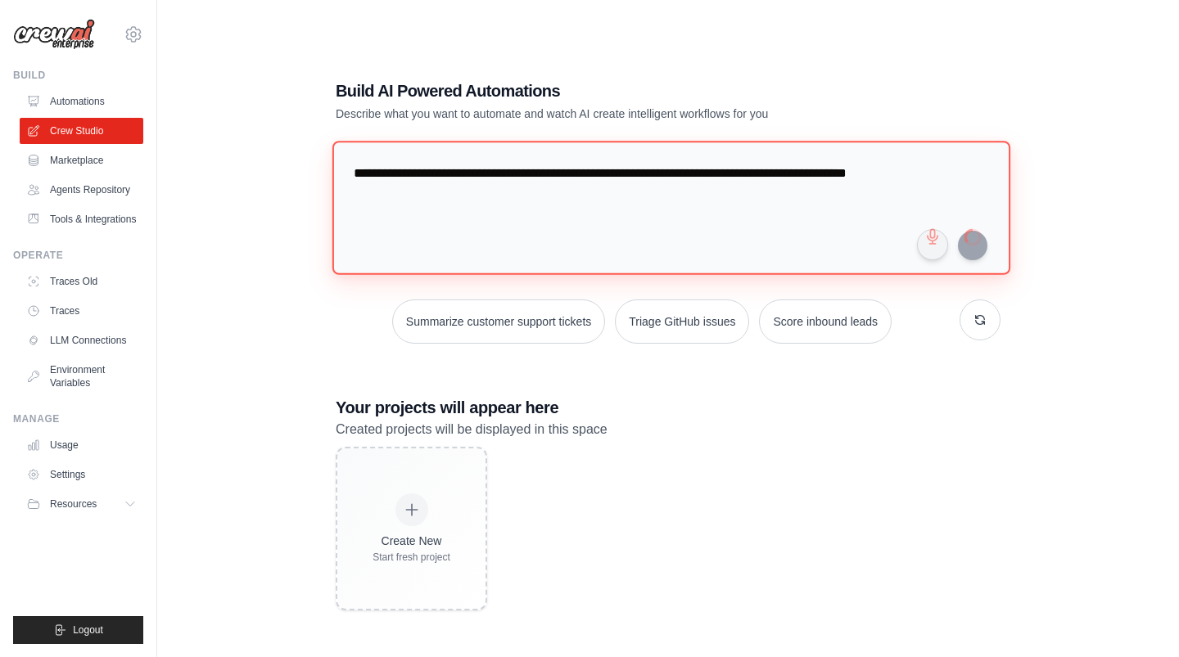
type textarea "**********"
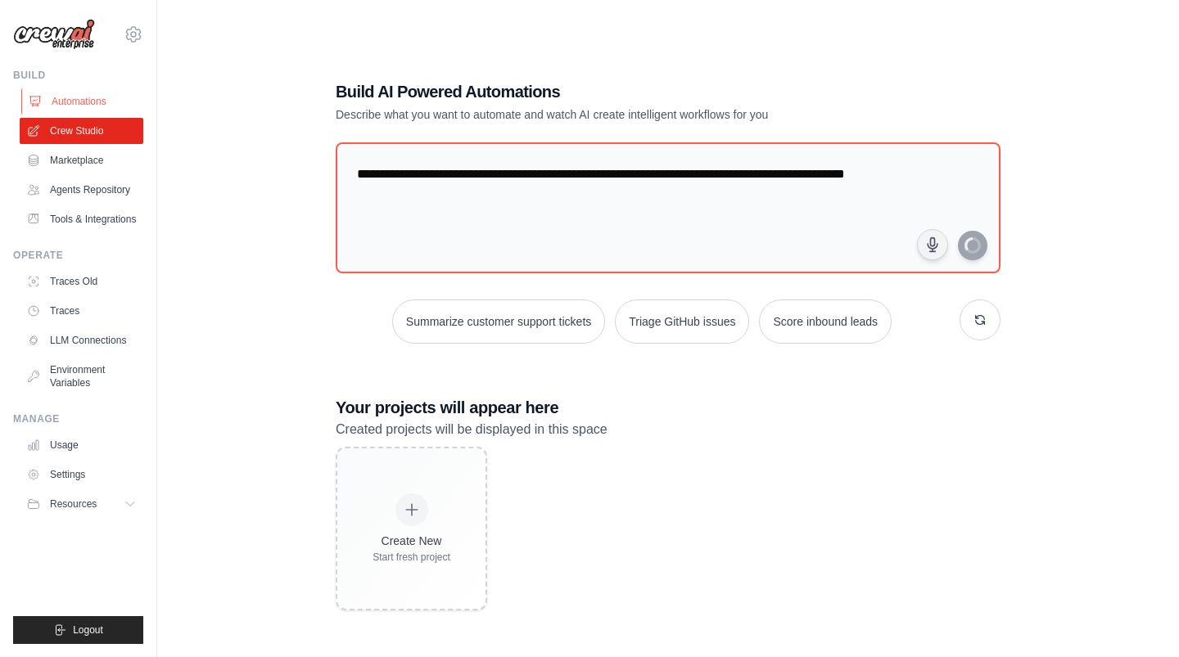
click at [70, 100] on link "Automations" at bounding box center [83, 101] width 124 height 26
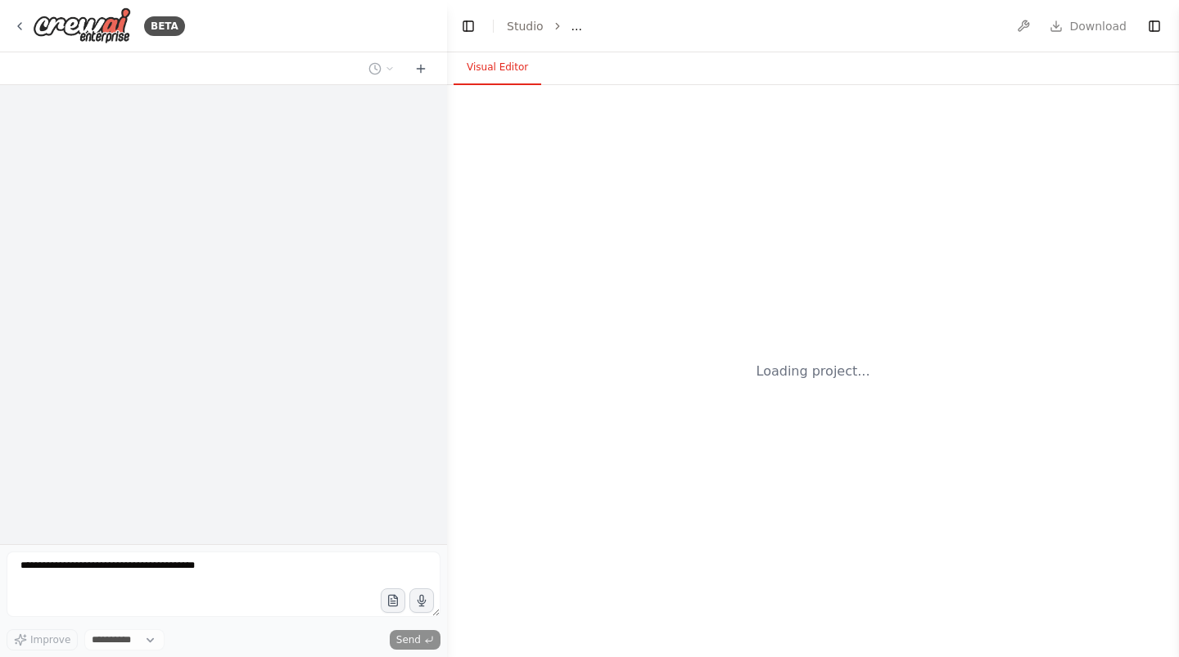
select select "****"
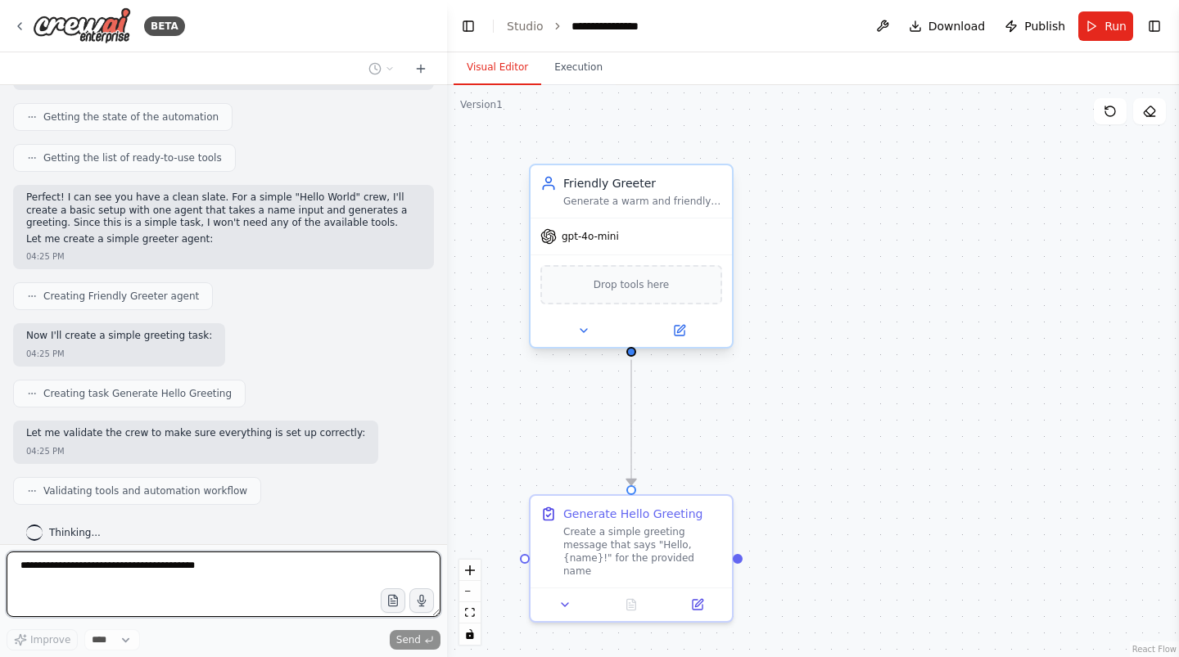
scroll to position [272, 0]
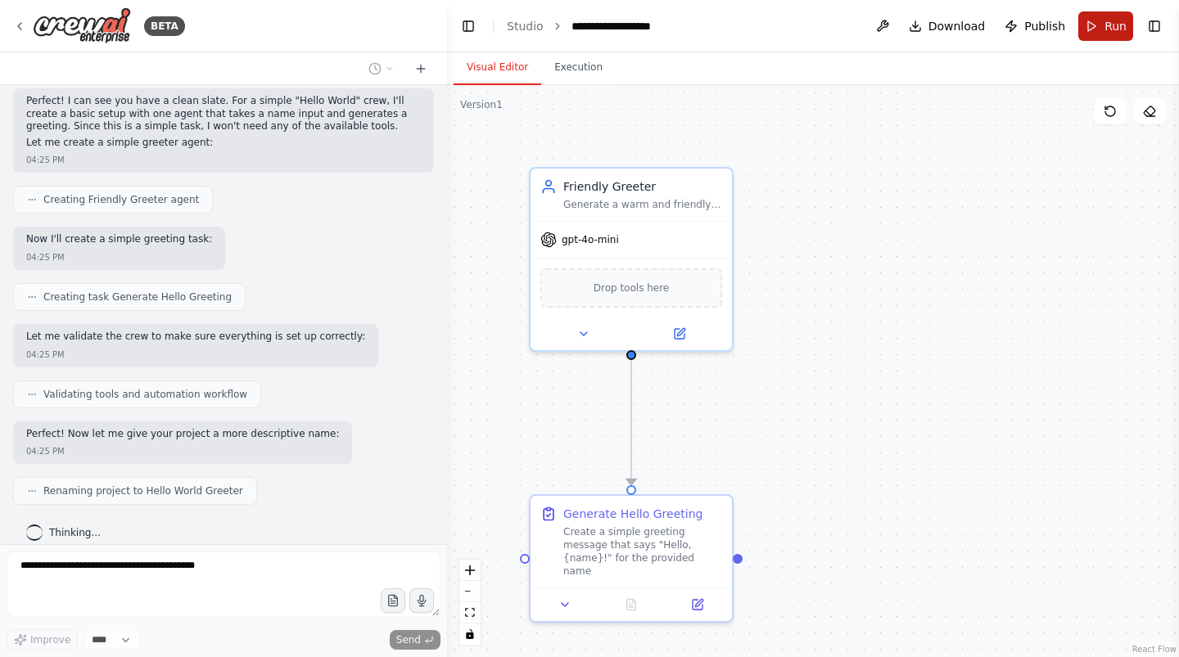
click at [1095, 29] on button "Run" at bounding box center [1105, 25] width 55 height 29
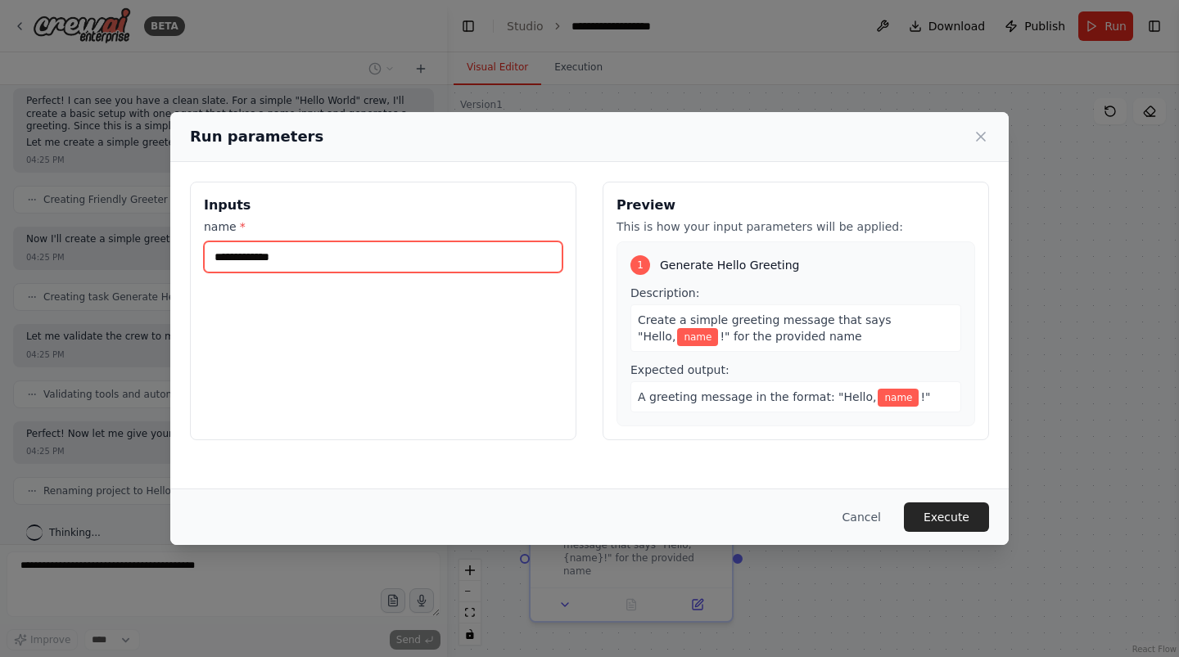
click at [373, 255] on input "name *" at bounding box center [383, 256] width 359 height 31
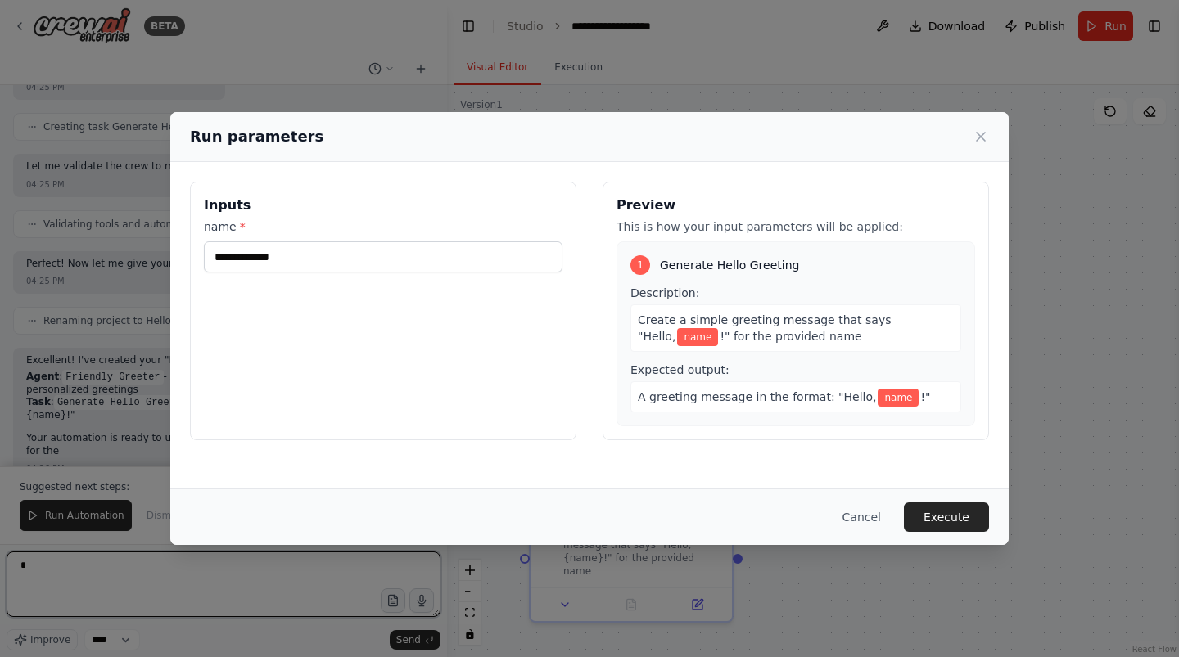
scroll to position [455, 0]
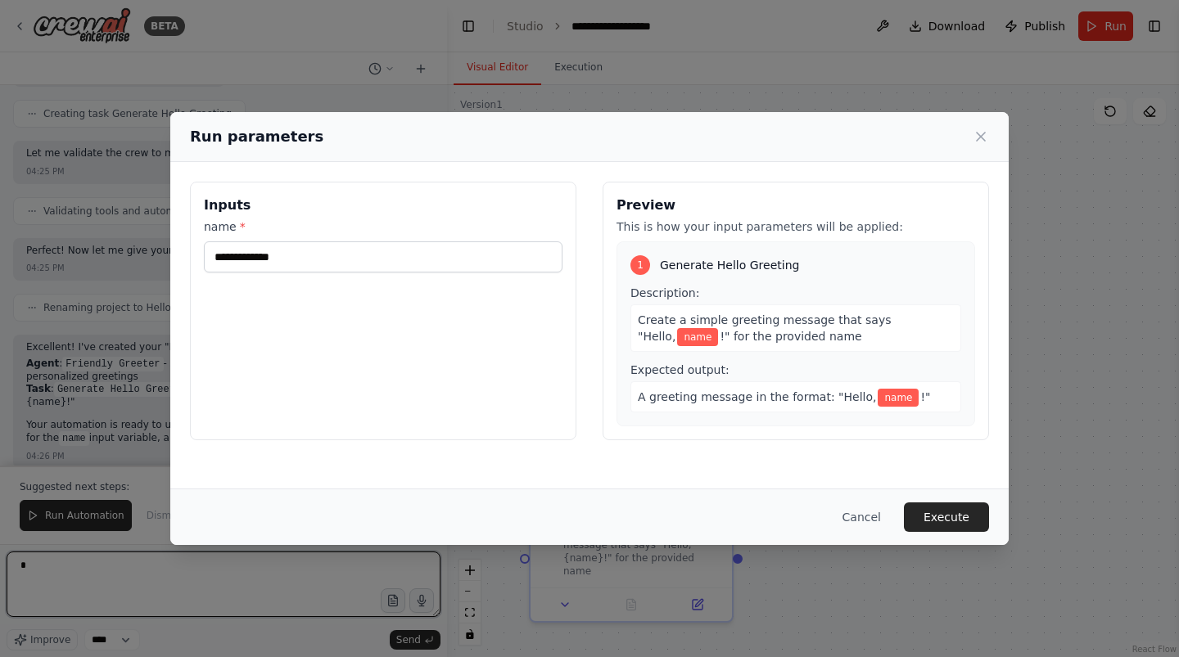
type textarea "*"
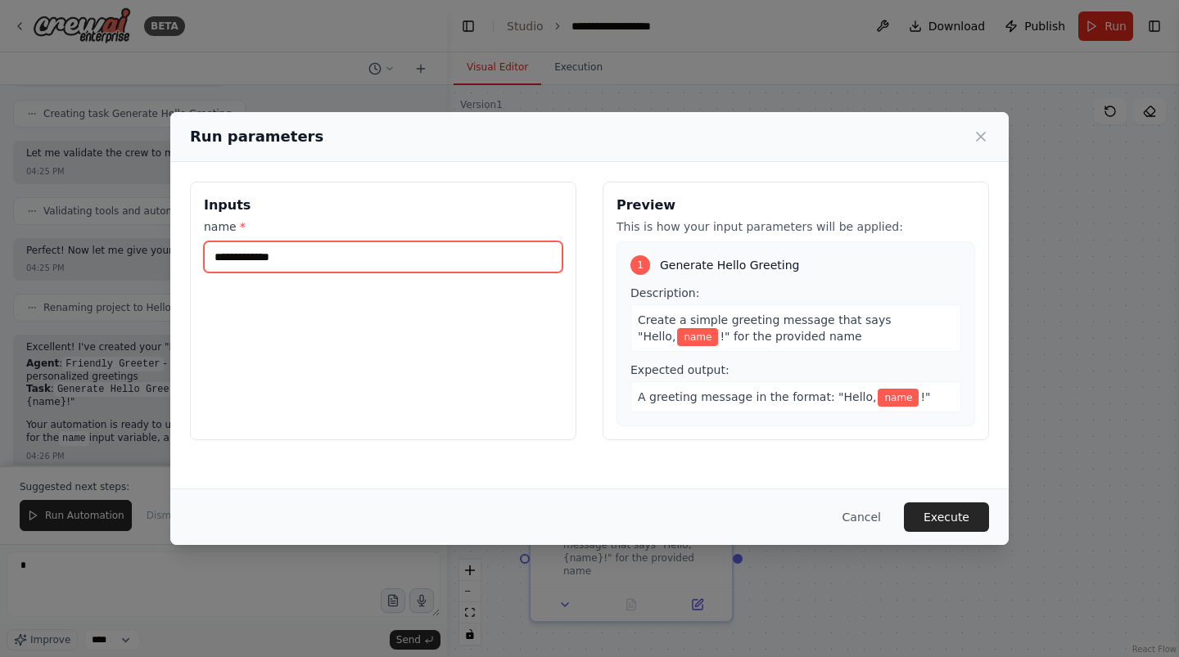
click at [282, 253] on input "name *" at bounding box center [383, 256] width 359 height 31
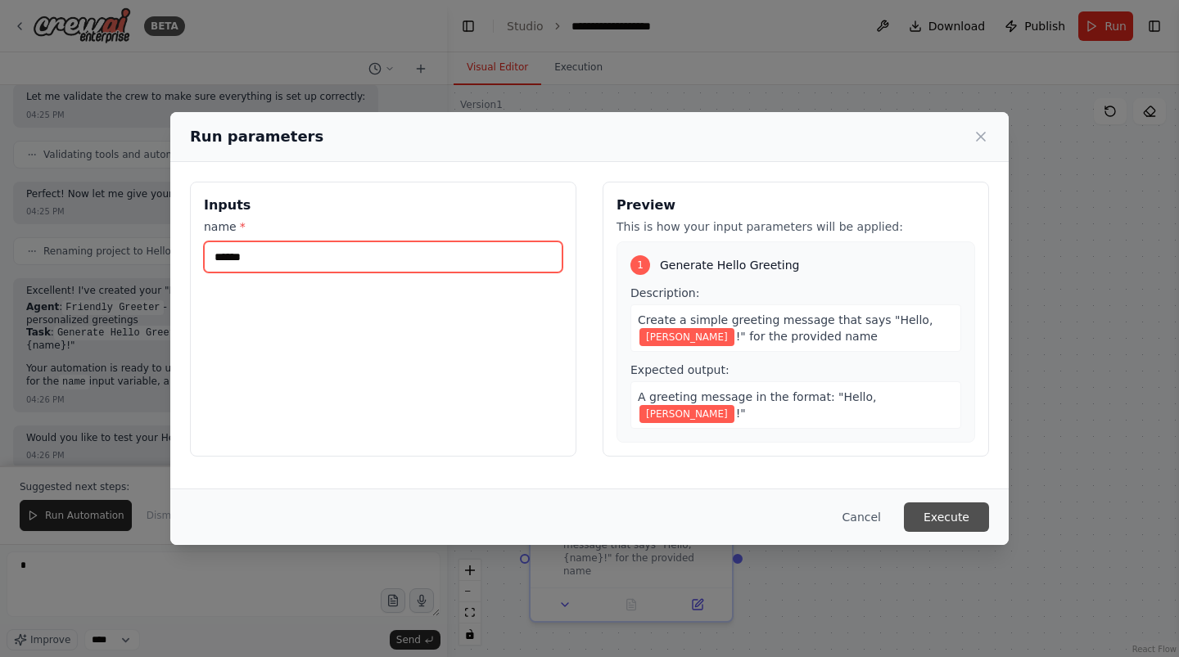
type input "******"
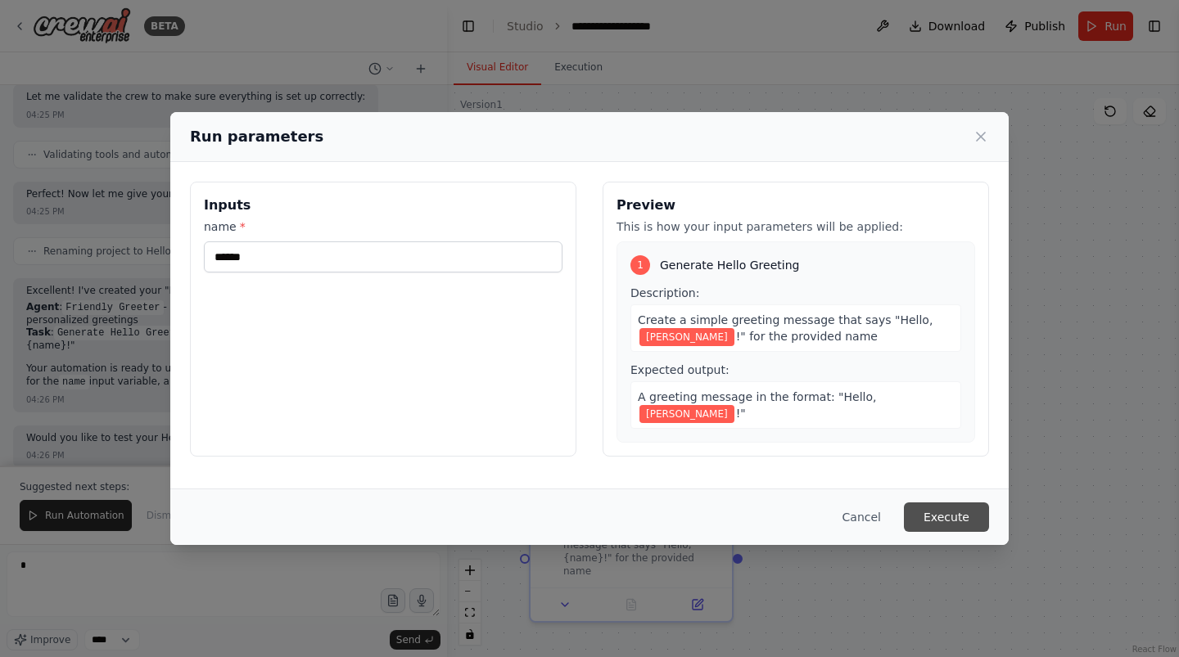
click at [946, 516] on button "Execute" at bounding box center [946, 517] width 85 height 29
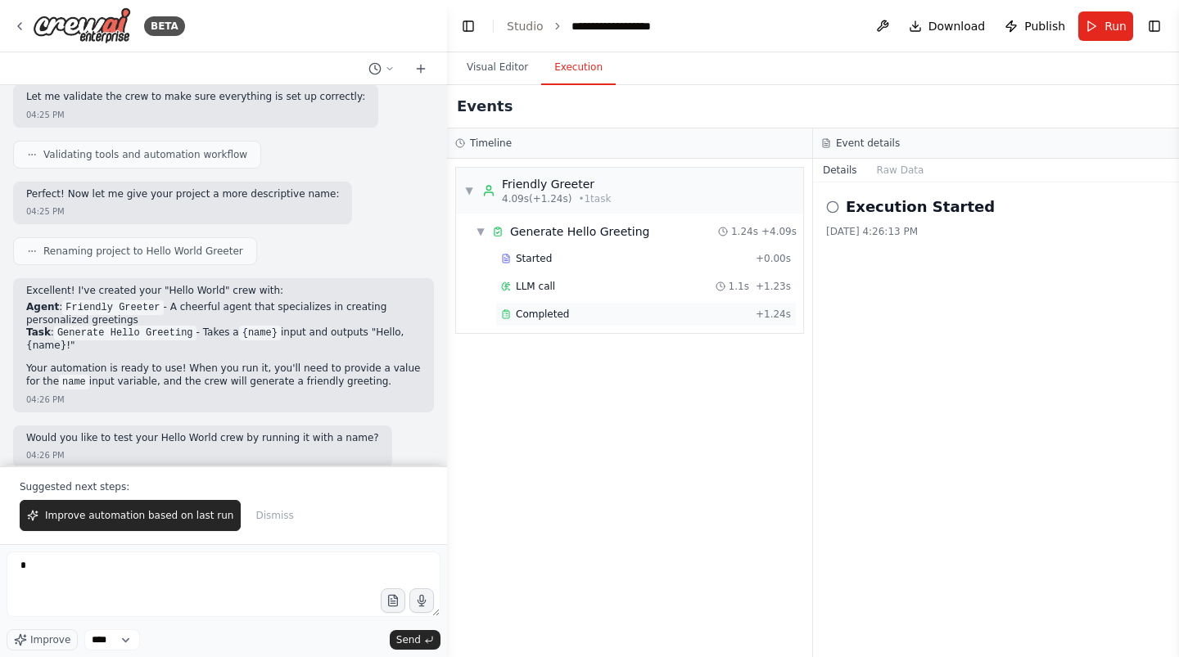
click at [548, 314] on span "Completed" at bounding box center [542, 314] width 53 height 13
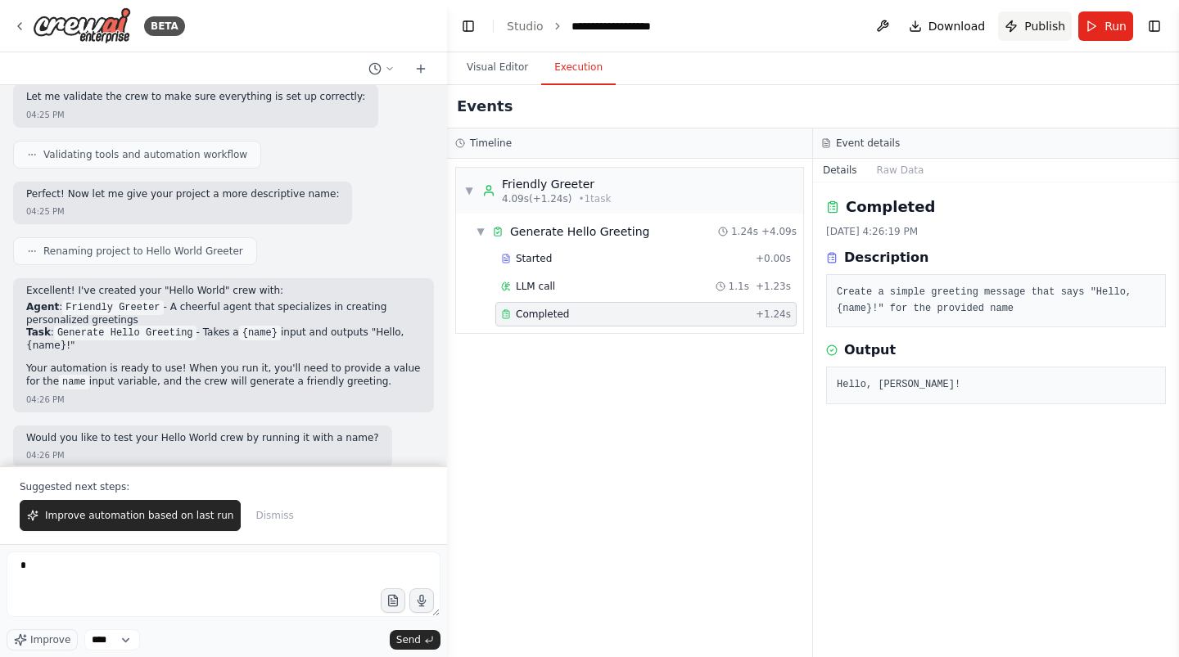
click at [1053, 30] on span "Publish" at bounding box center [1044, 26] width 41 height 16
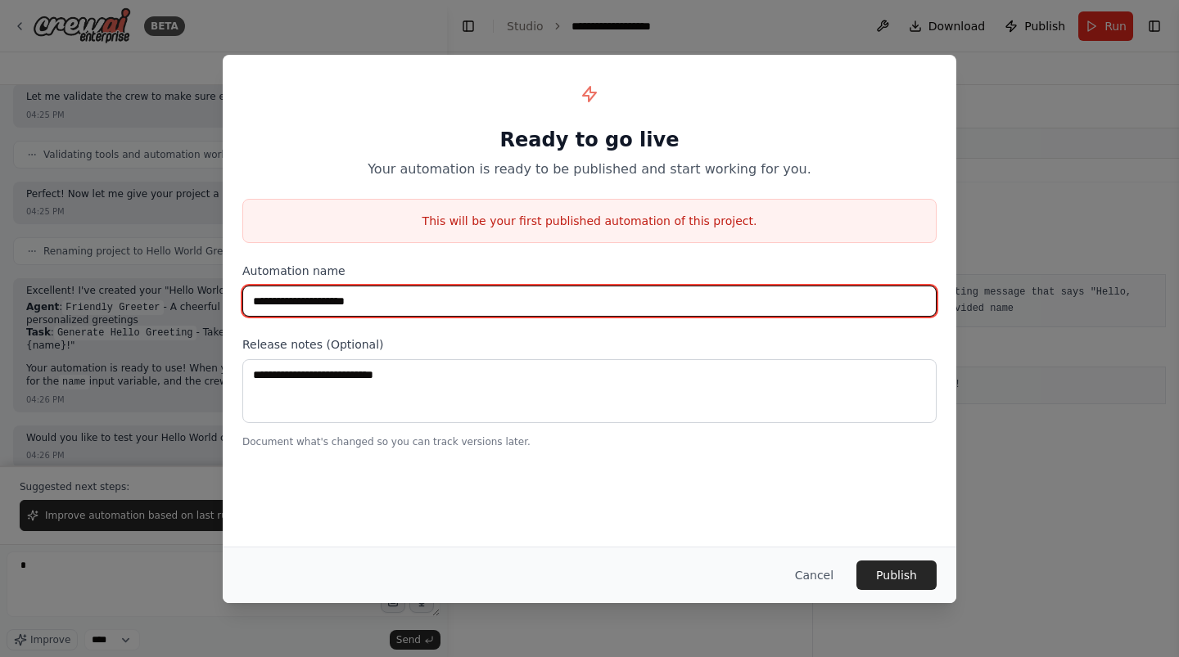
click at [559, 300] on input "**********" at bounding box center [589, 301] width 694 height 31
type input "**********"
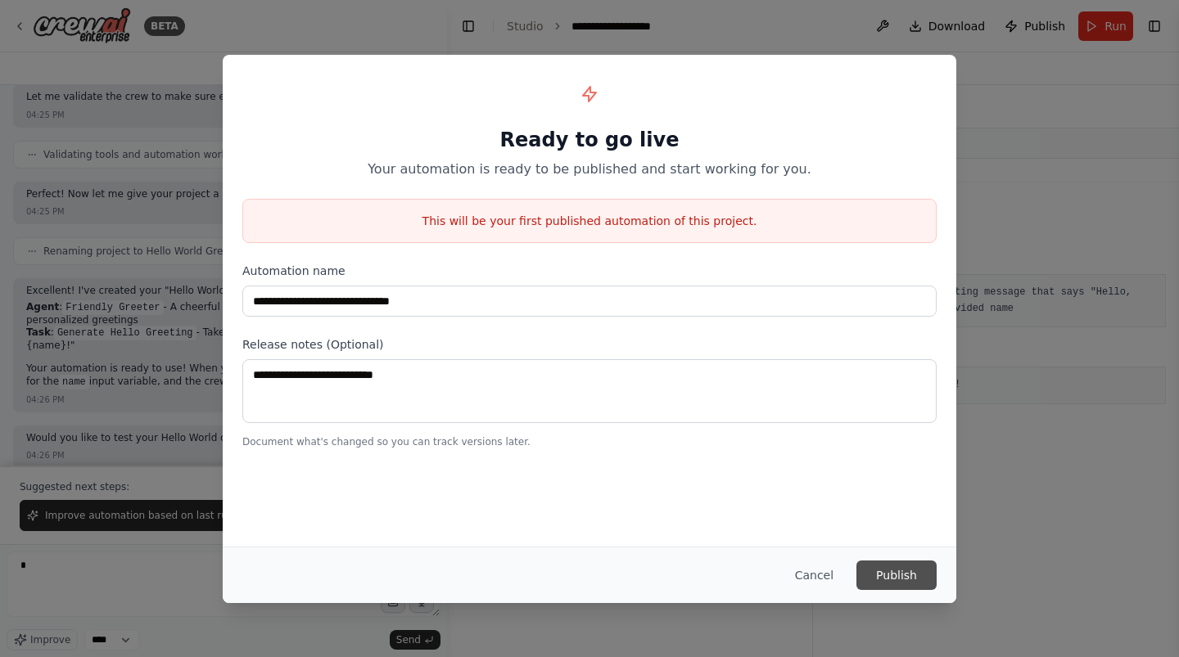
click at [885, 564] on button "Publish" at bounding box center [896, 575] width 80 height 29
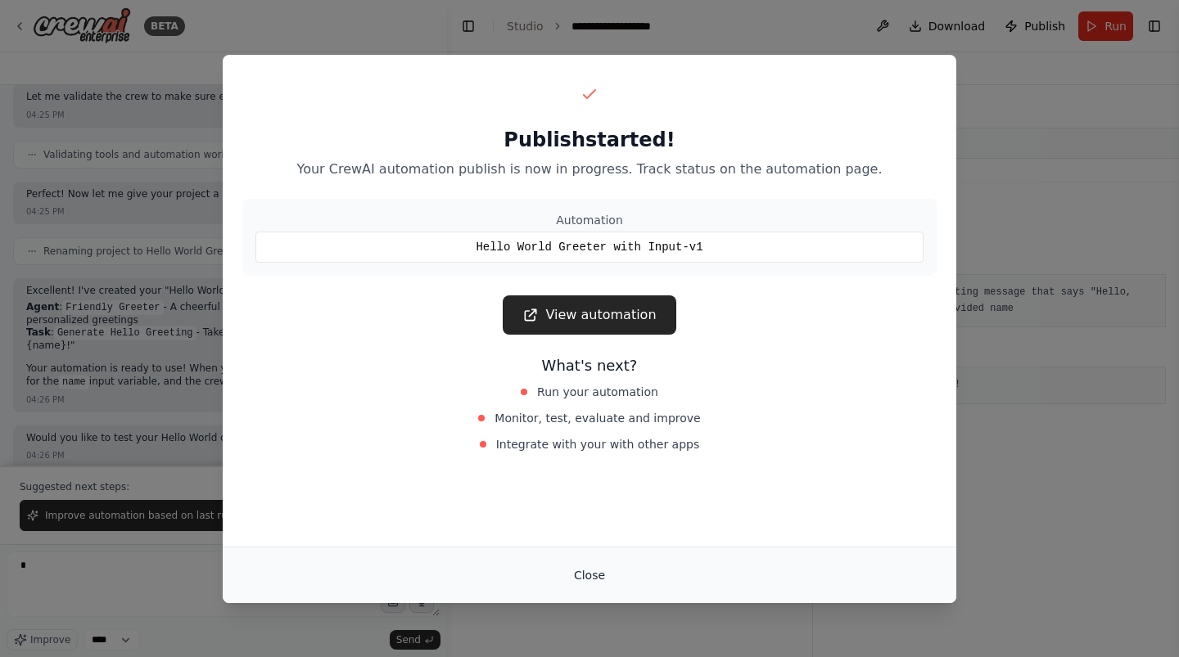
click at [591, 578] on button "Close" at bounding box center [589, 575] width 57 height 29
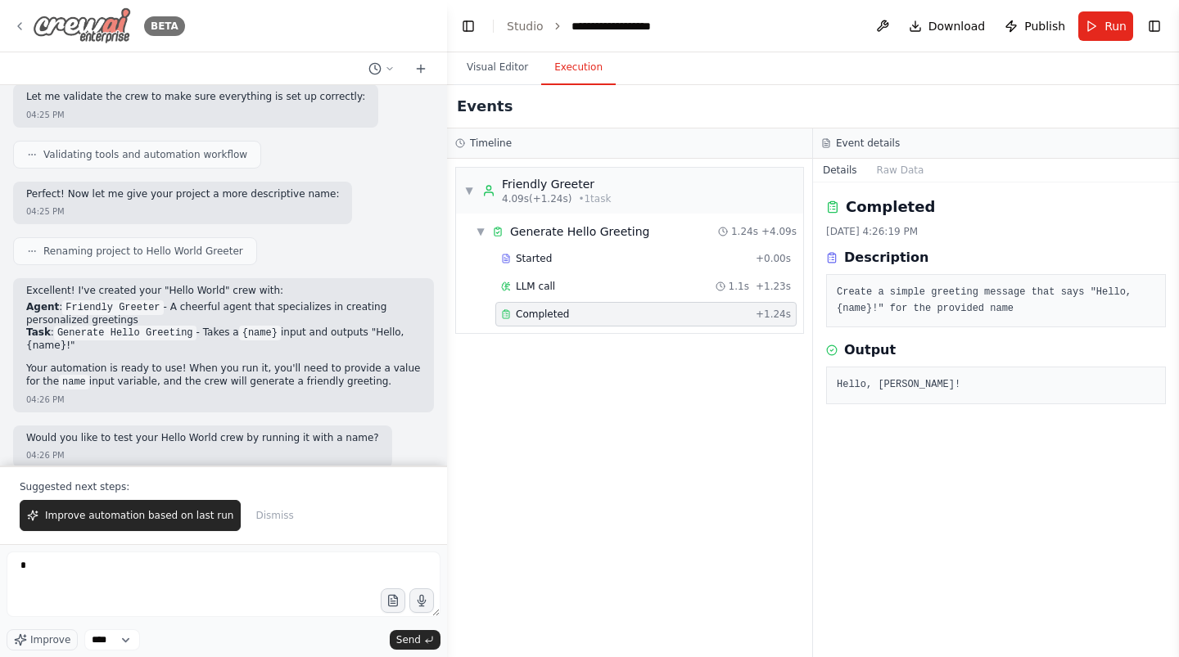
click at [97, 24] on img at bounding box center [82, 25] width 98 height 37
